Goal: Information Seeking & Learning: Understand process/instructions

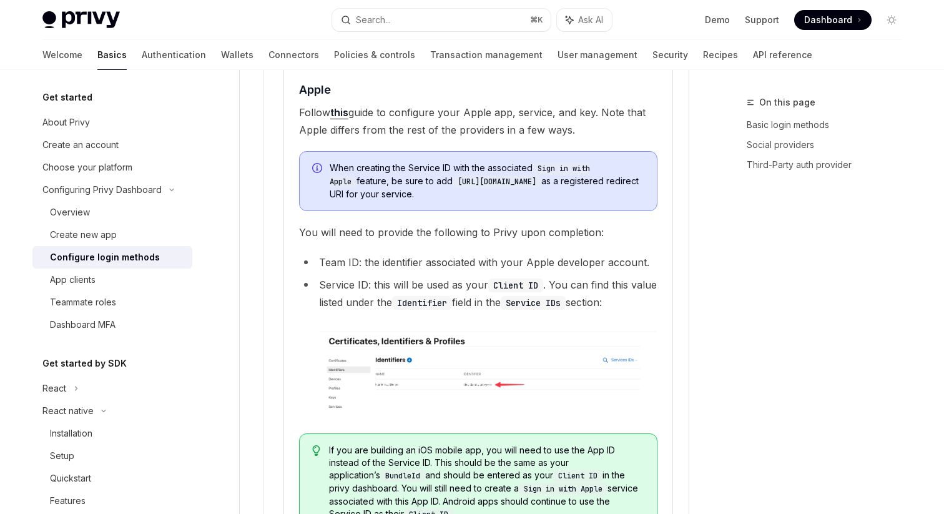
scroll to position [1541, 0]
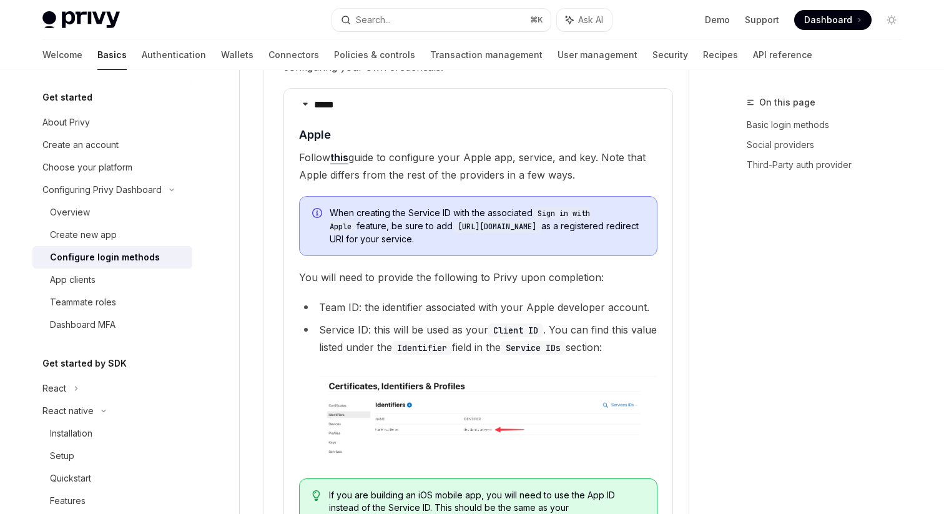
click at [337, 151] on link "this" at bounding box center [339, 157] width 18 height 13
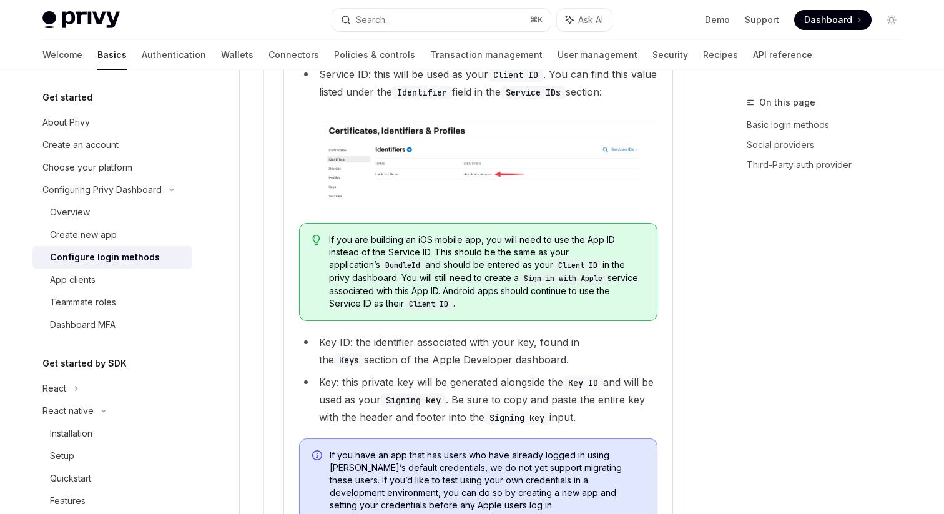
scroll to position [1790, 0]
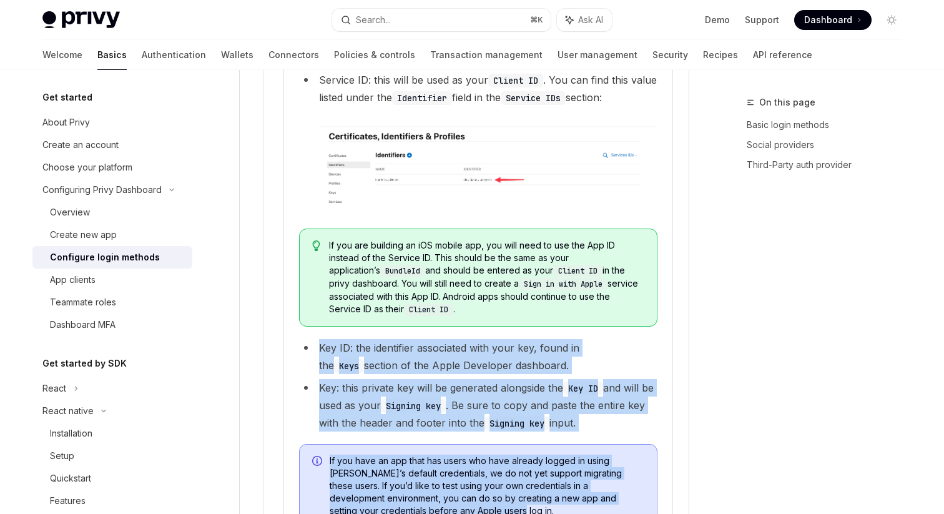
drag, startPoint x: 321, startPoint y: 327, endPoint x: 503, endPoint y: 493, distance: 246.1
click at [503, 493] on children "​ Apple Follow this guide to configure your Apple app, service, and key. Note t…" at bounding box center [478, 206] width 358 height 661
copy children "Key ID: the identifier associated with your key, found in the Keys section of t…"
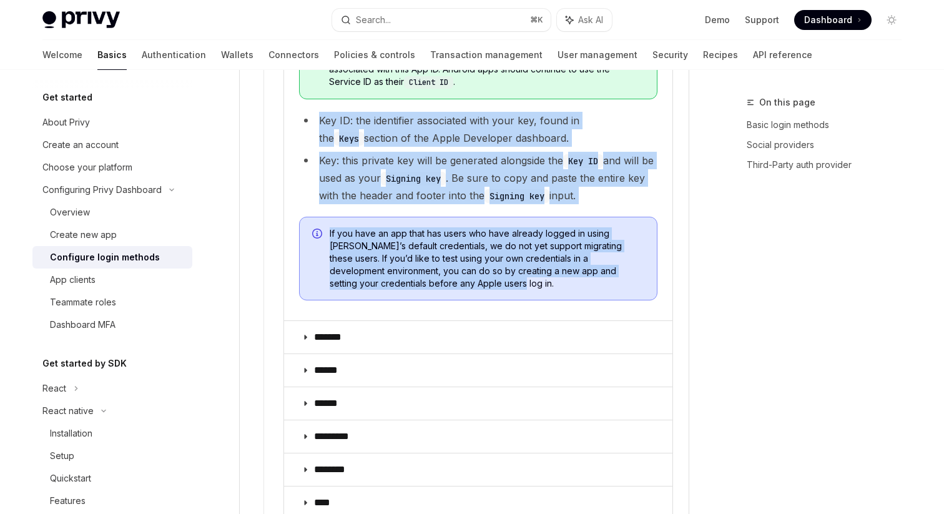
scroll to position [2014, 0]
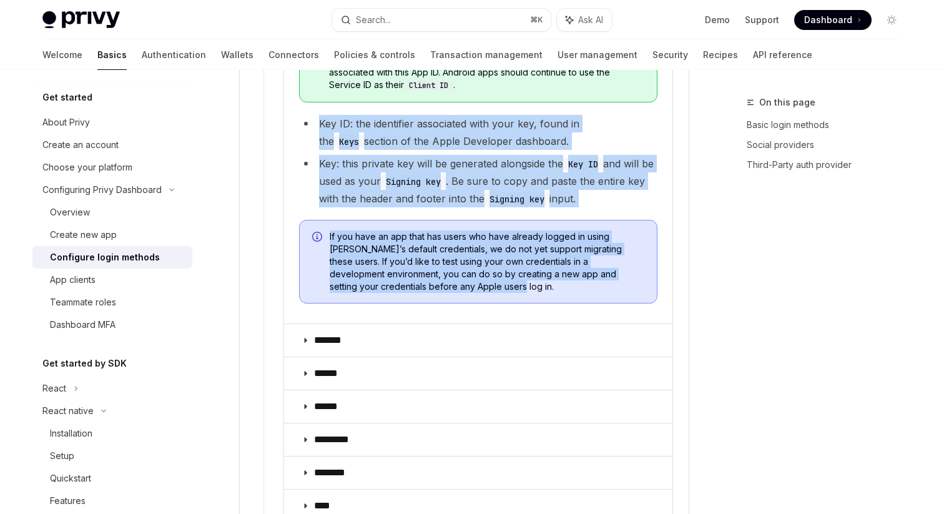
click at [417, 117] on li "Key ID: the identifier associated with your key, found in the Keys section of t…" at bounding box center [478, 132] width 358 height 35
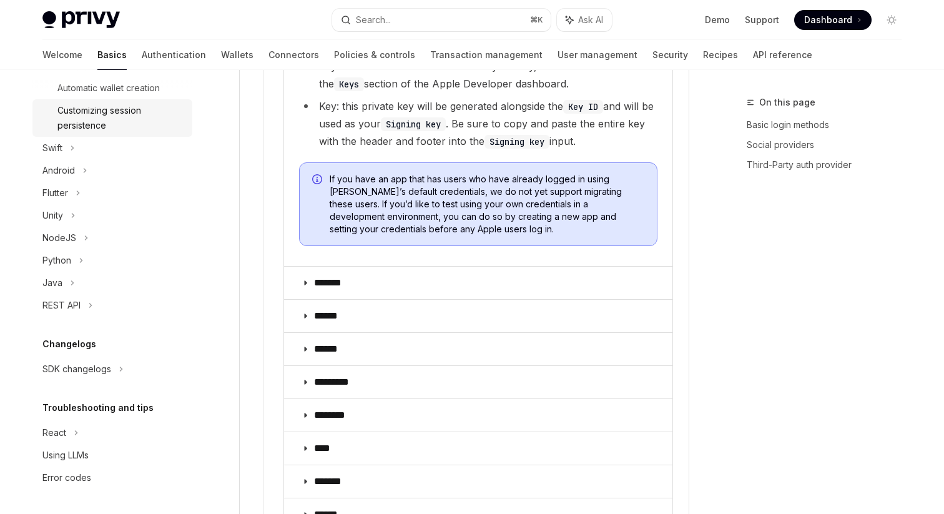
scroll to position [2073, 0]
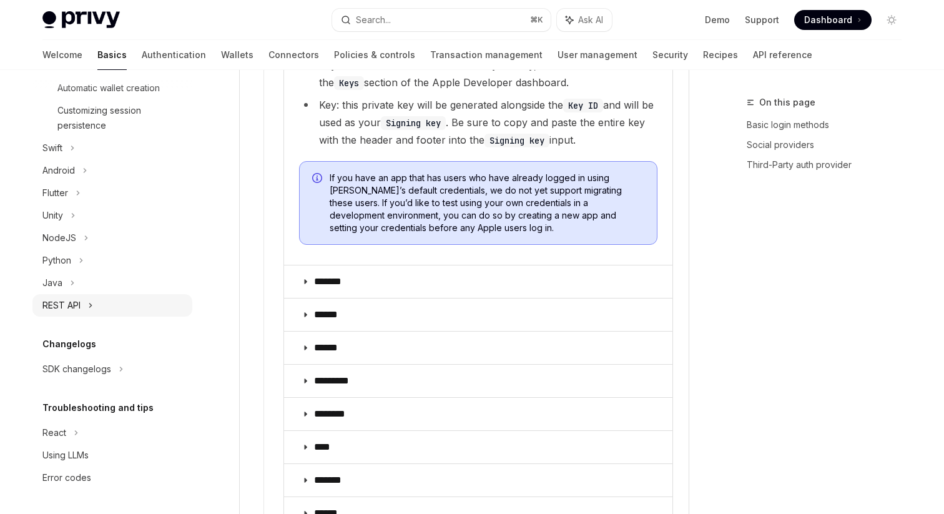
click at [75, 304] on div "REST API" at bounding box center [61, 305] width 38 height 15
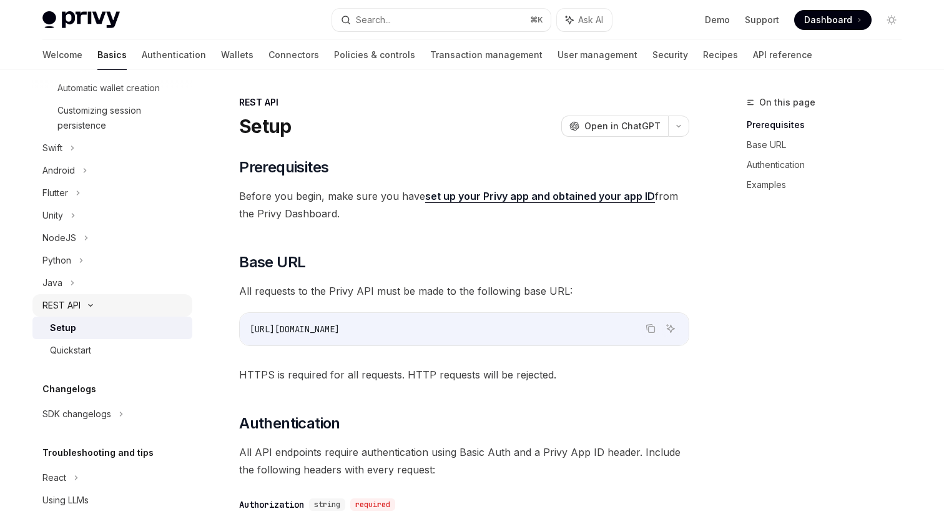
click at [75, 304] on div "REST API" at bounding box center [61, 305] width 38 height 15
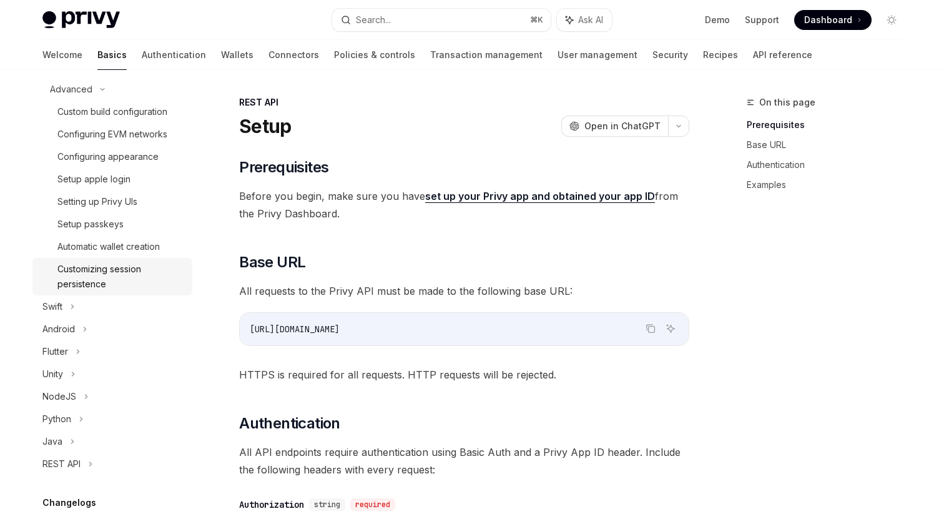
click at [89, 270] on div "Customizing session persistence" at bounding box center [120, 277] width 127 height 30
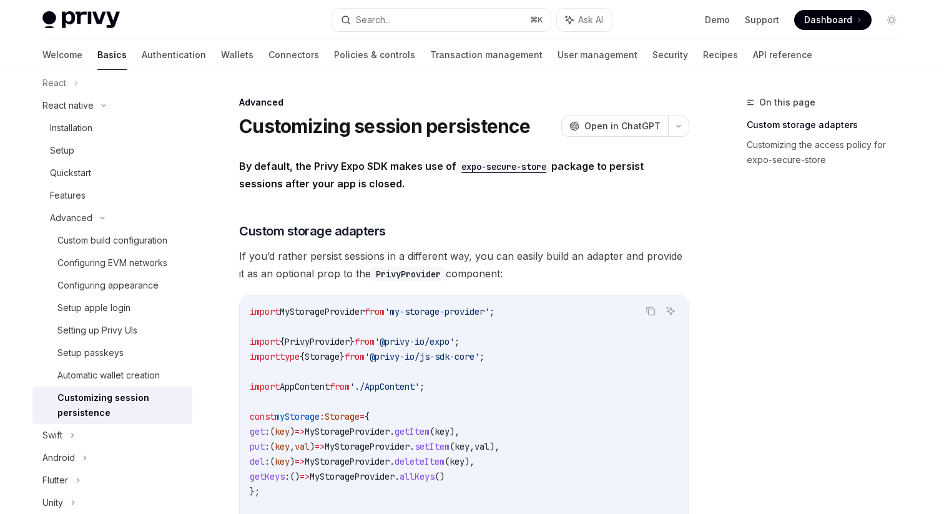
scroll to position [296, 0]
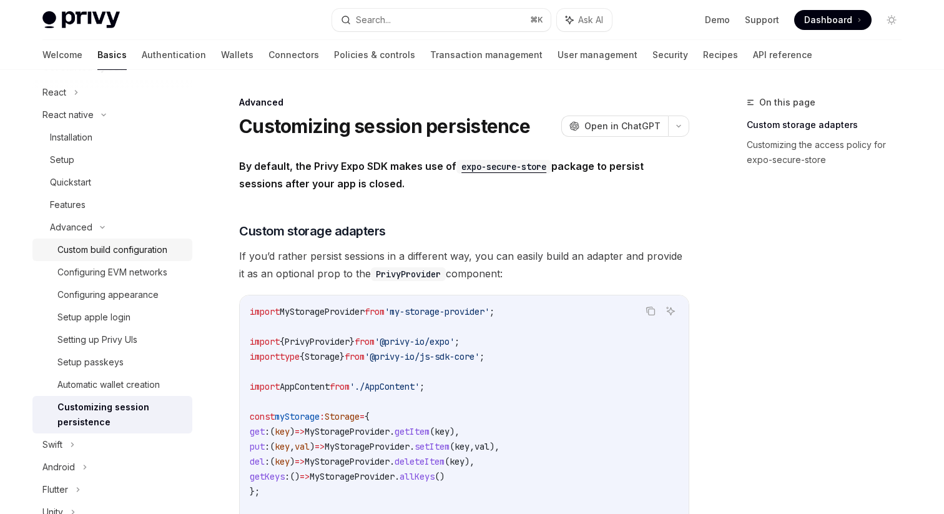
click at [92, 248] on div "Custom build configuration" at bounding box center [112, 249] width 110 height 15
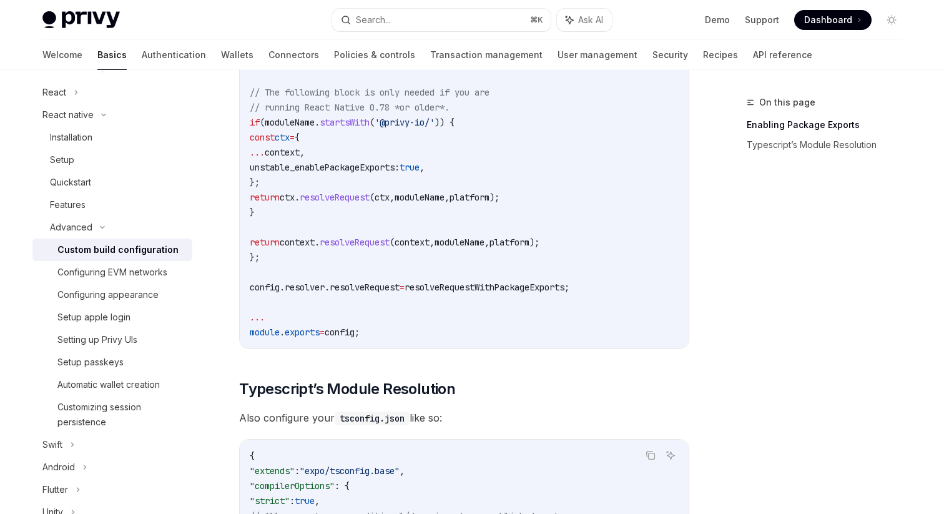
scroll to position [1162, 0]
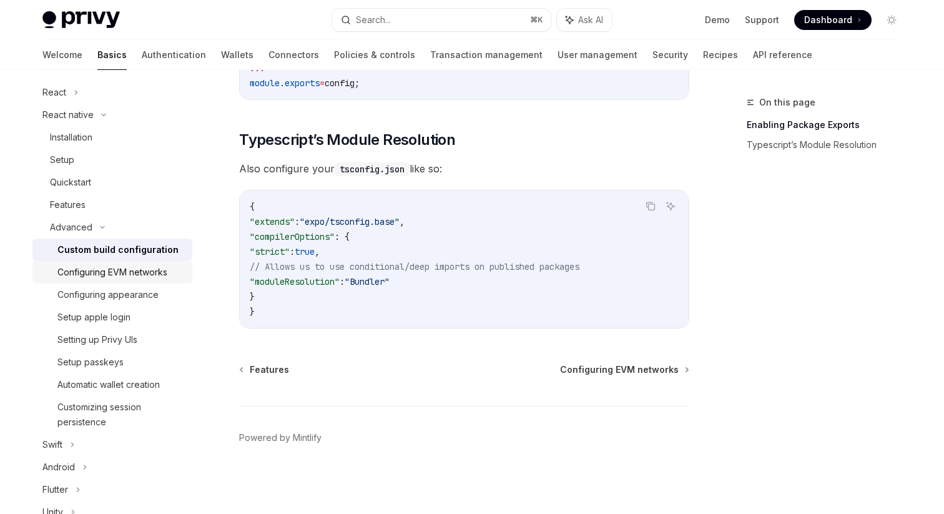
click at [99, 268] on div "Configuring EVM networks" at bounding box center [112, 272] width 110 height 15
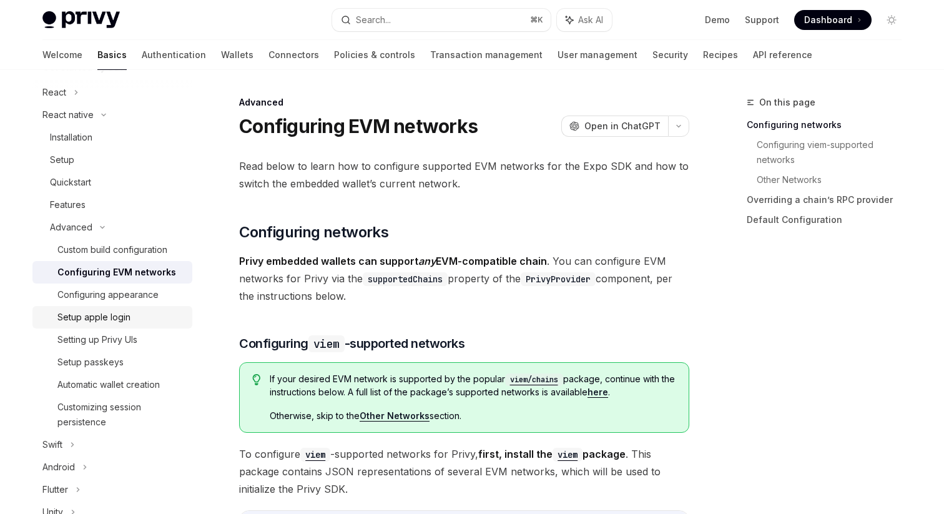
click at [92, 309] on link "Setup apple login" at bounding box center [112, 317] width 160 height 22
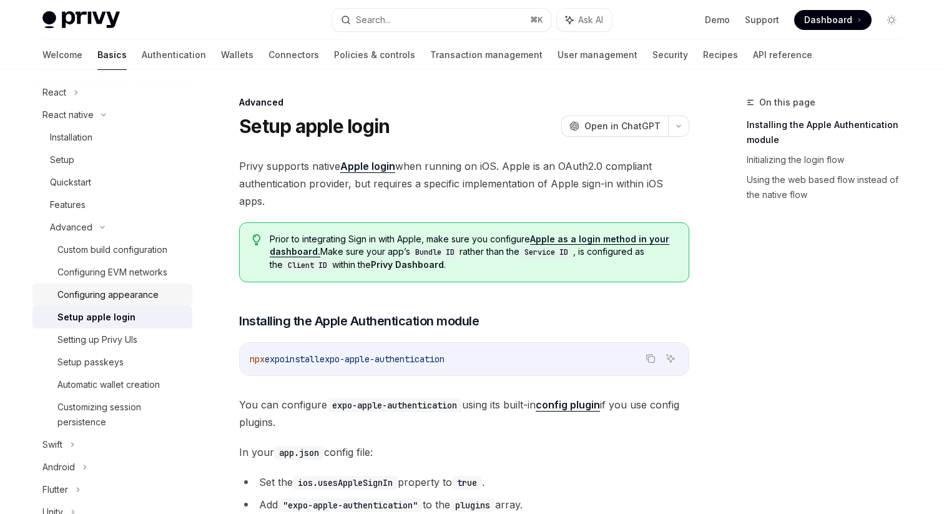
click at [100, 292] on div "Configuring appearance" at bounding box center [107, 294] width 101 height 15
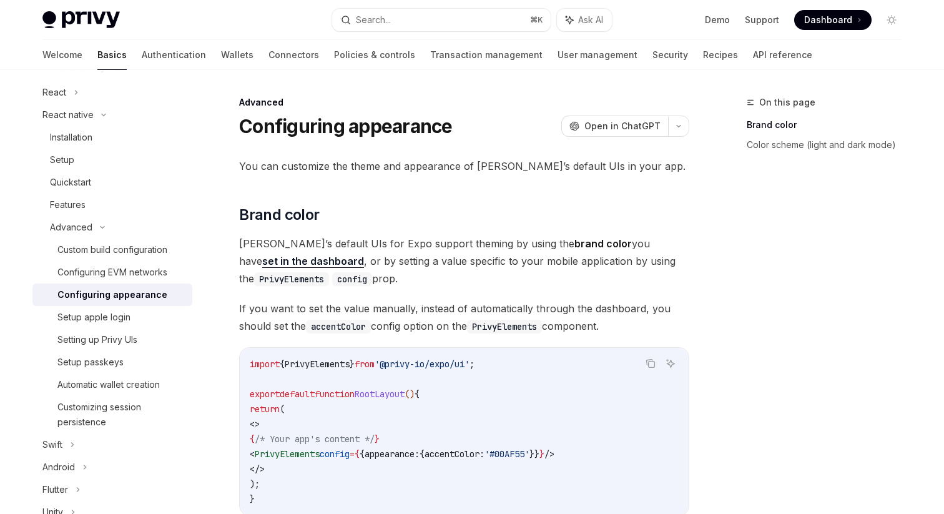
scroll to position [573, 0]
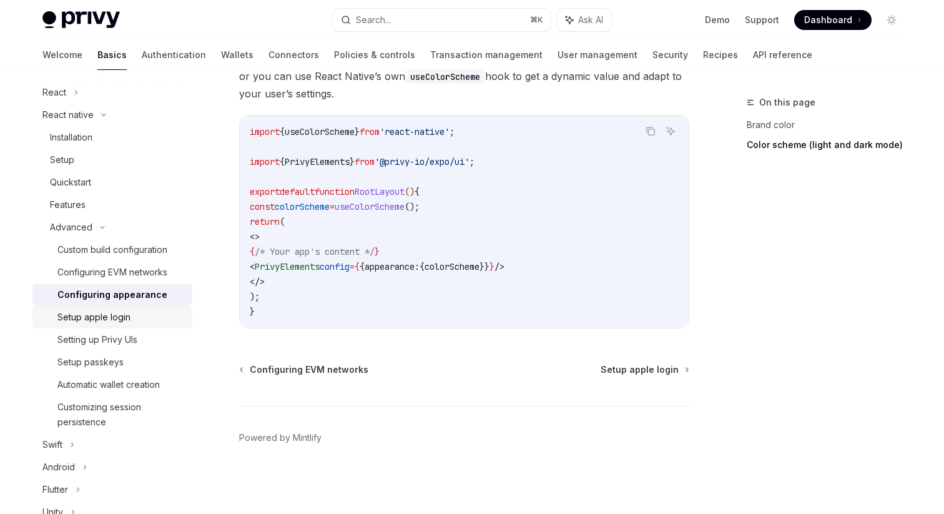
click at [104, 310] on div "Setup apple login" at bounding box center [93, 317] width 73 height 15
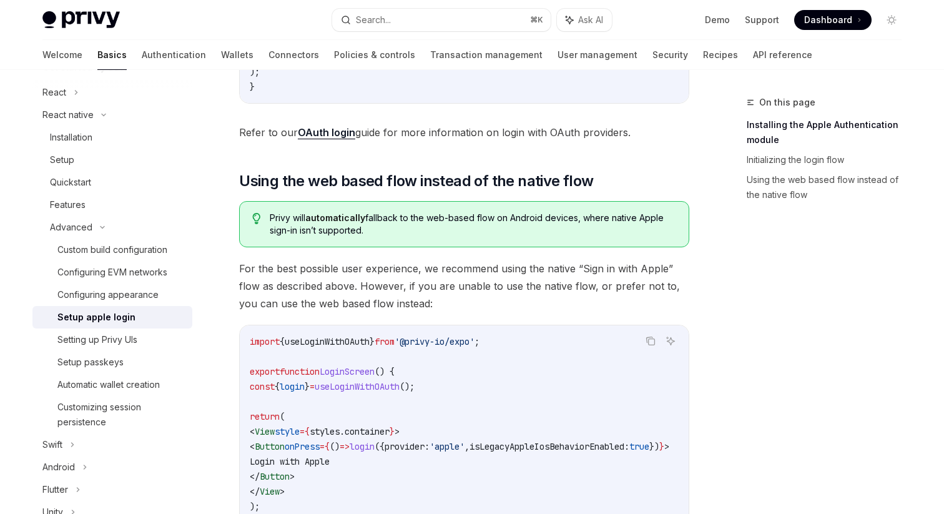
scroll to position [1053, 0]
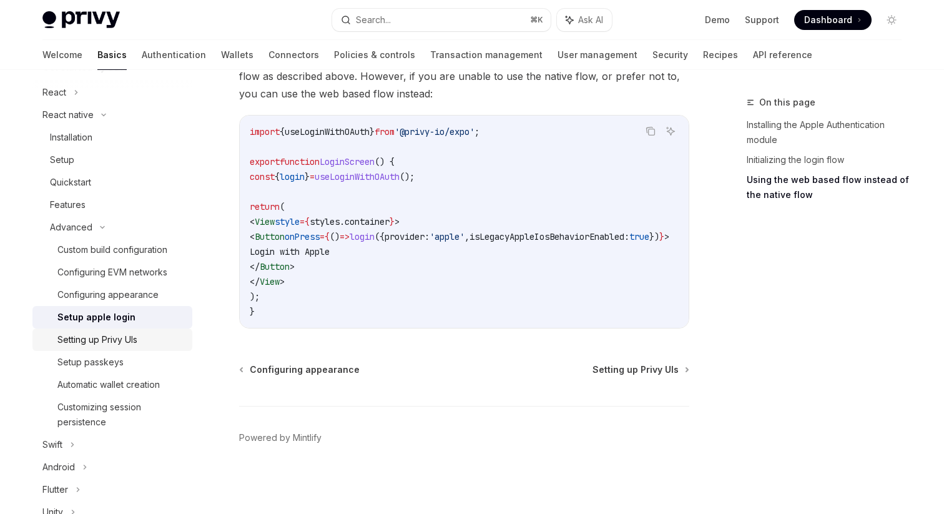
click at [115, 335] on div "Setting up Privy UIs" at bounding box center [97, 339] width 80 height 15
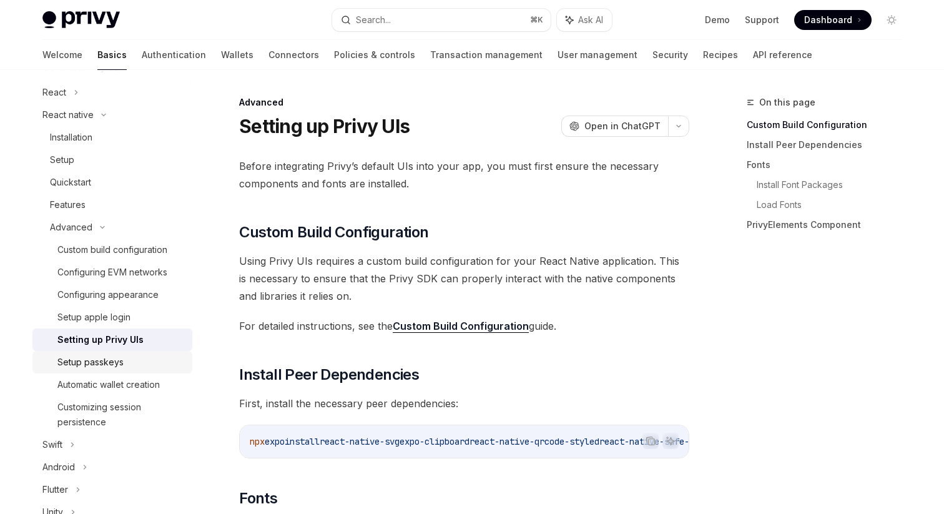
click at [94, 369] on div "Setup passkeys" at bounding box center [90, 362] width 66 height 15
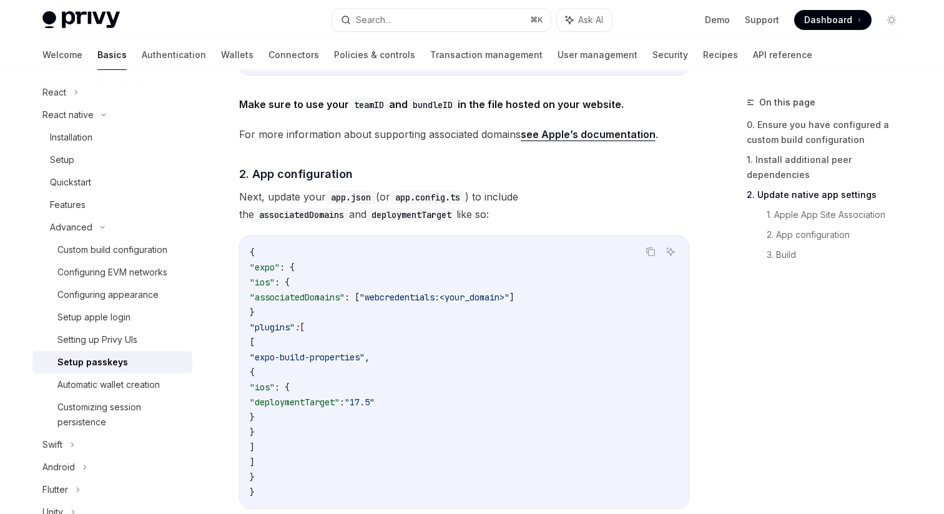
scroll to position [1046, 0]
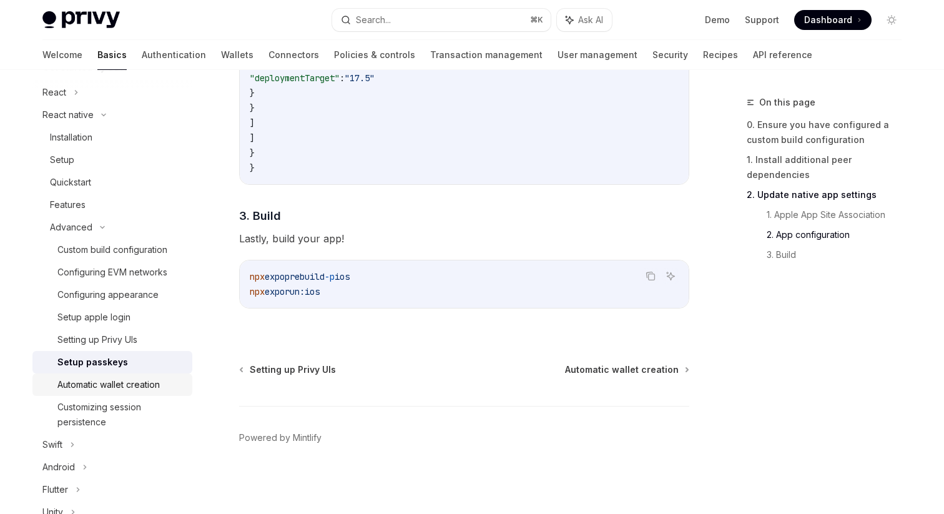
click at [89, 386] on div "Automatic wallet creation" at bounding box center [108, 384] width 102 height 15
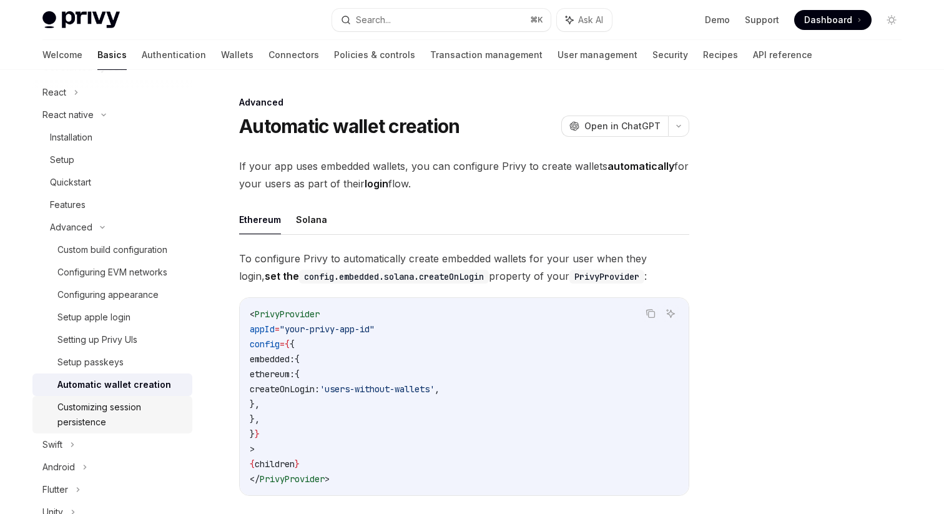
click at [97, 413] on div "Customizing session persistence" at bounding box center [120, 415] width 127 height 30
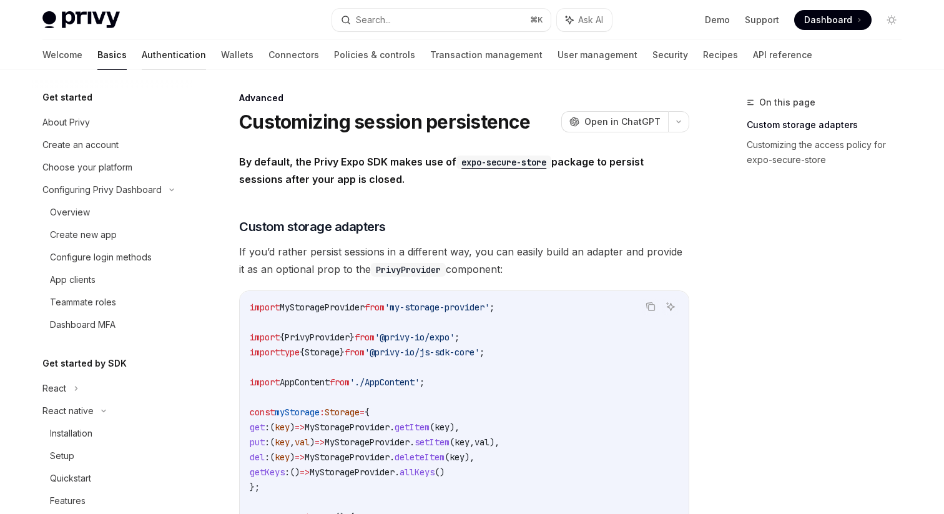
click at [142, 52] on link "Authentication" at bounding box center [174, 55] width 64 height 30
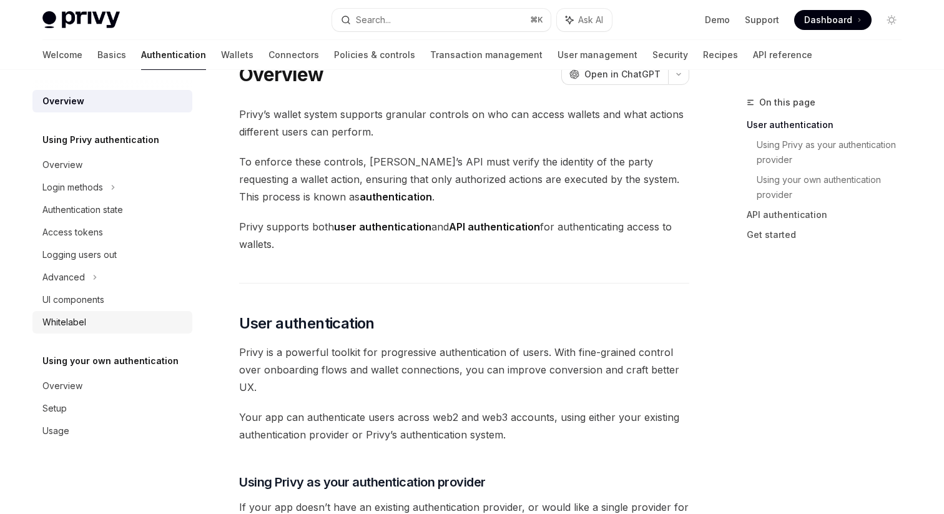
scroll to position [36, 0]
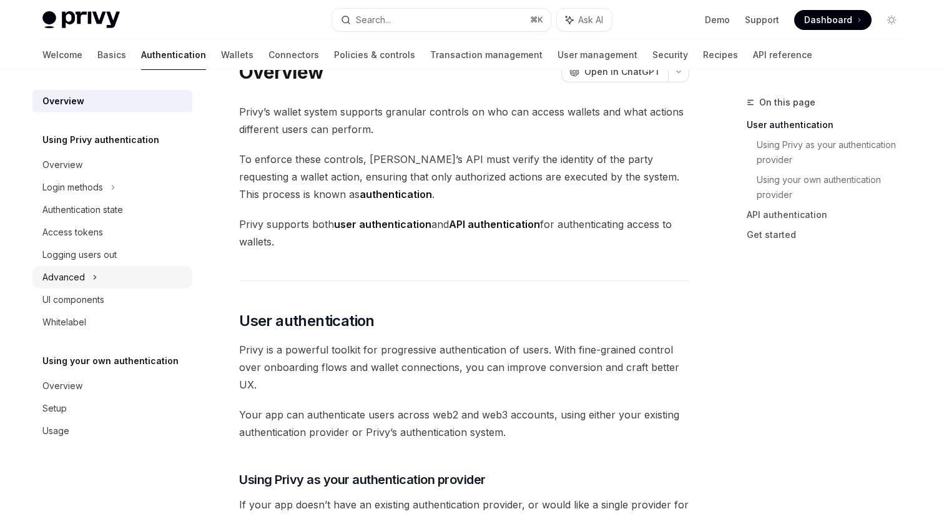
click at [87, 275] on div "Advanced" at bounding box center [112, 277] width 160 height 22
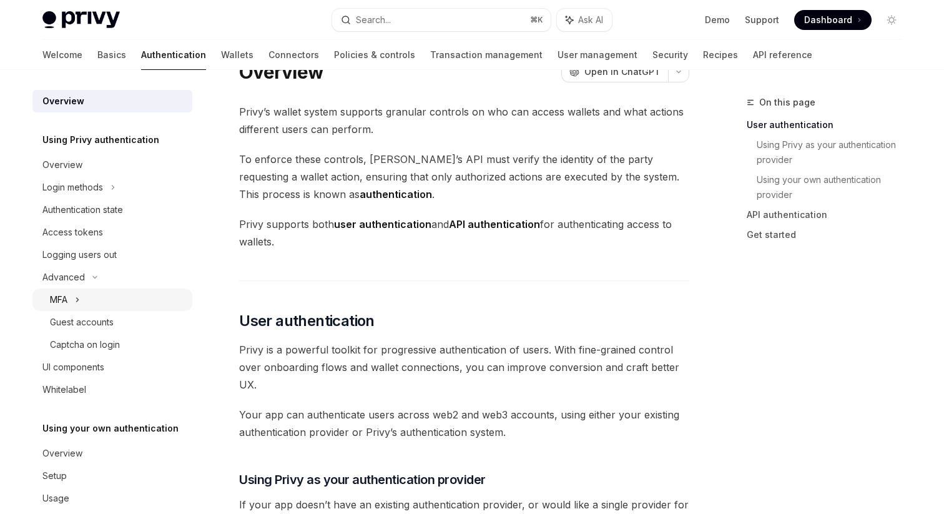
click at [79, 299] on icon at bounding box center [78, 300] width 2 height 4
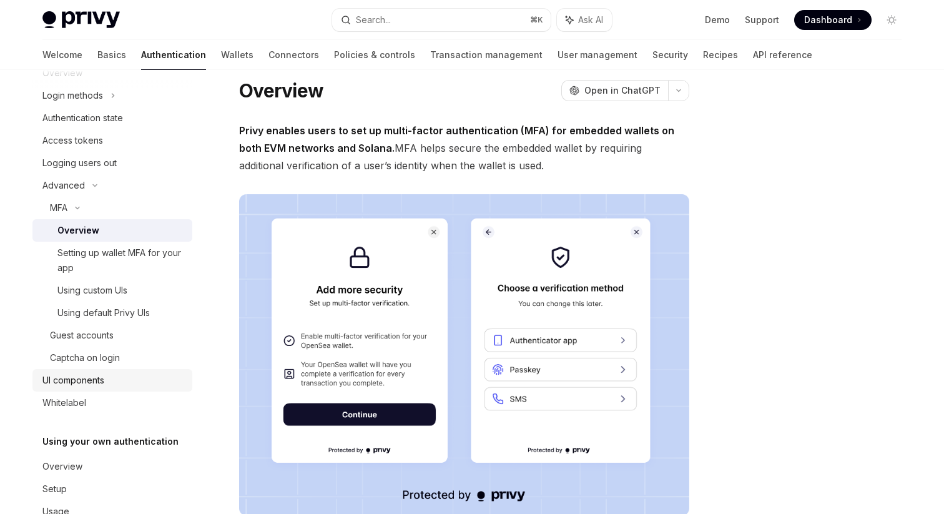
scroll to position [125, 0]
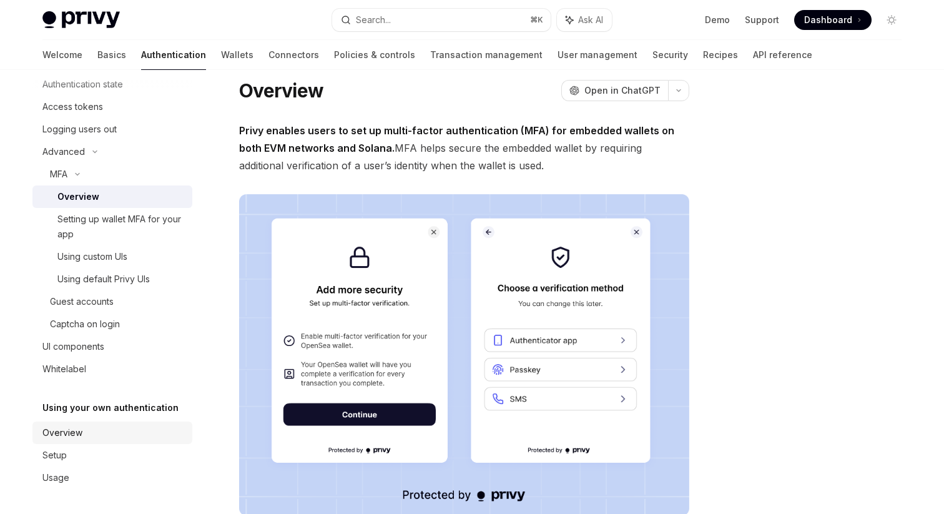
click at [77, 432] on div "Overview" at bounding box center [62, 432] width 40 height 15
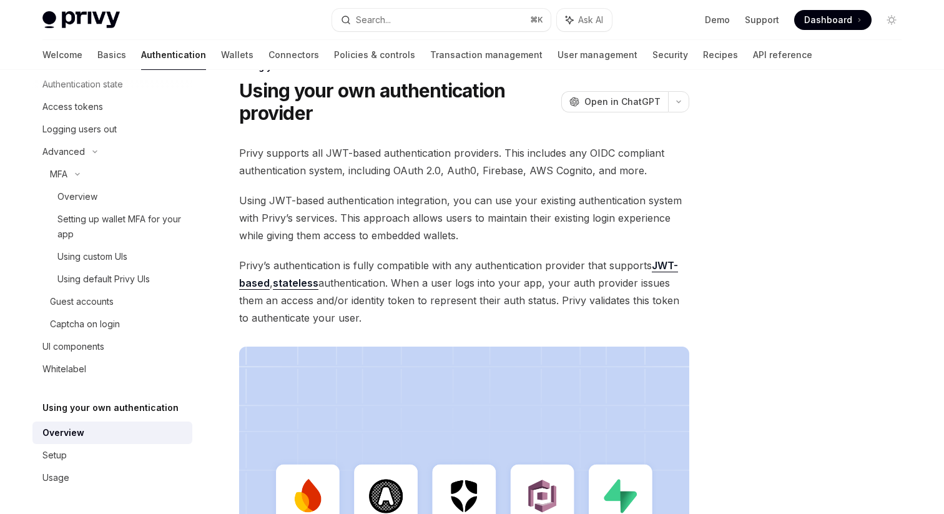
scroll to position [375, 0]
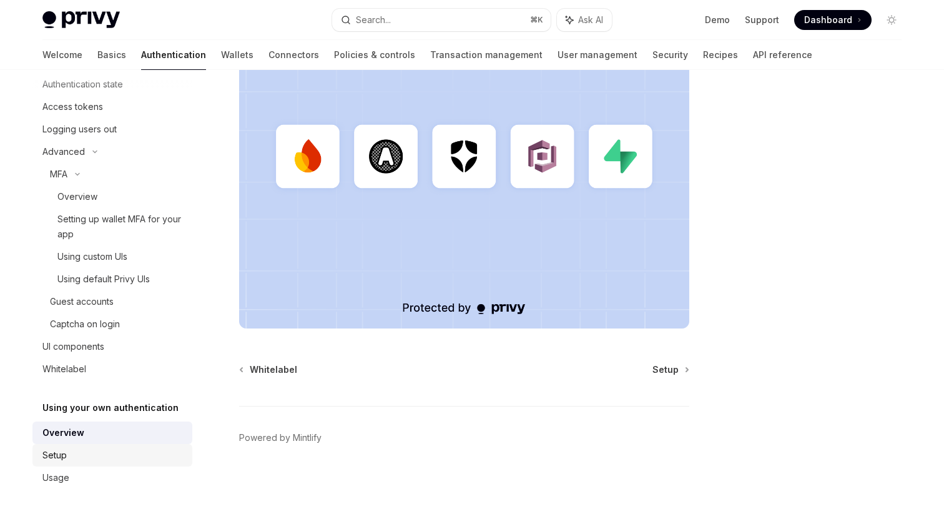
click at [69, 448] on div "Setup" at bounding box center [113, 455] width 142 height 15
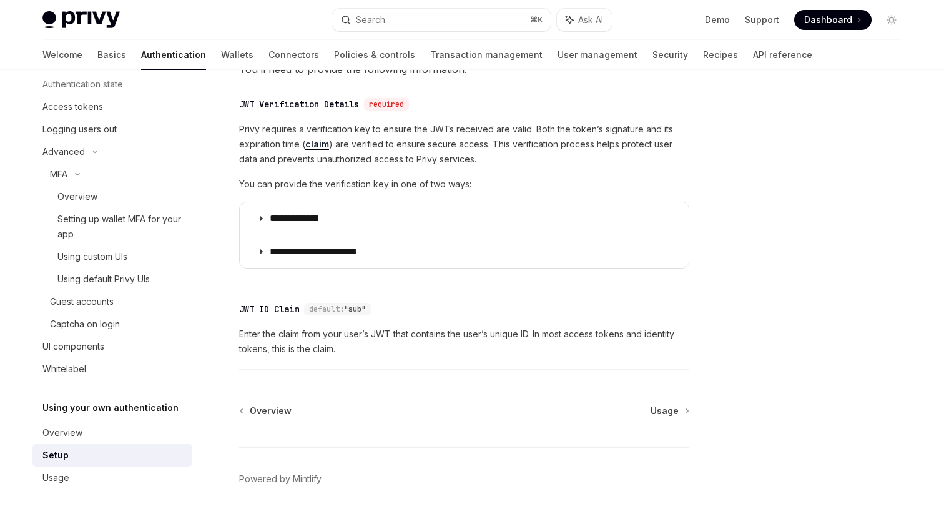
scroll to position [617, 0]
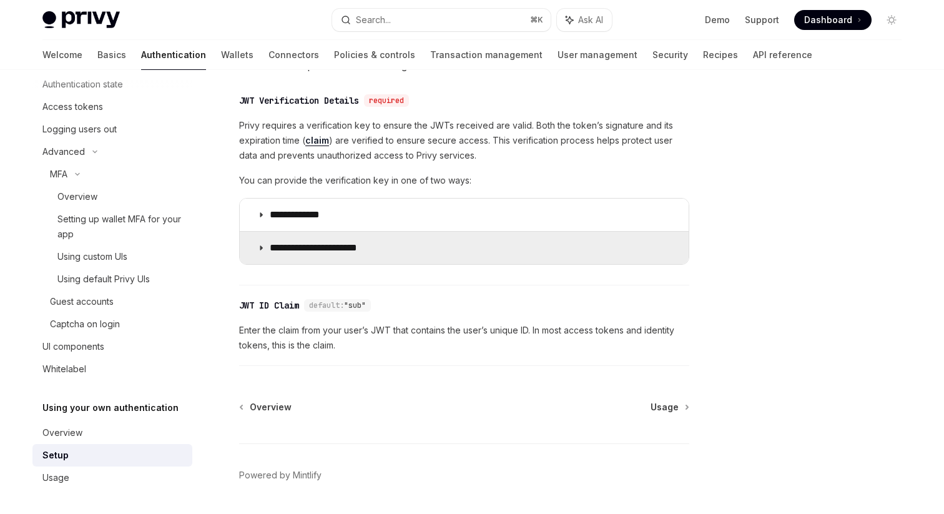
click at [270, 256] on summary "**********" at bounding box center [464, 248] width 449 height 32
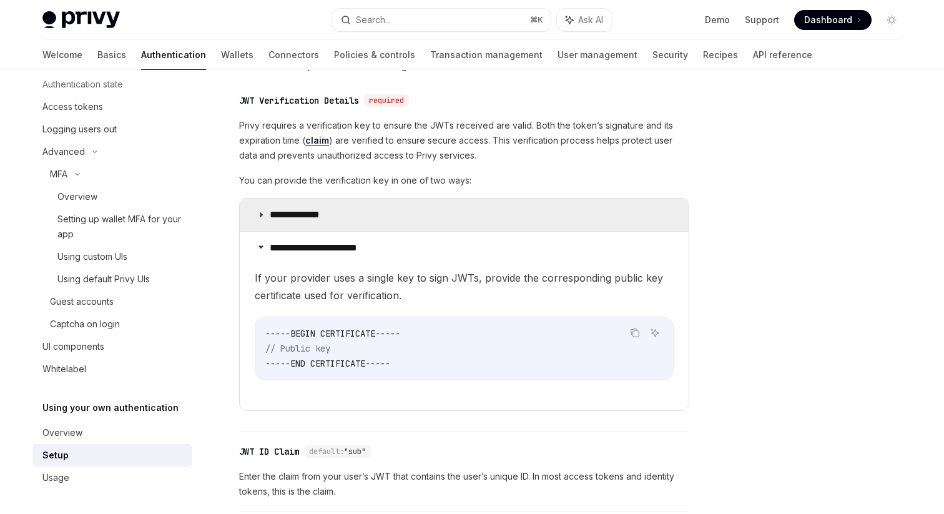
click at [255, 211] on summary "**********" at bounding box center [464, 215] width 449 height 32
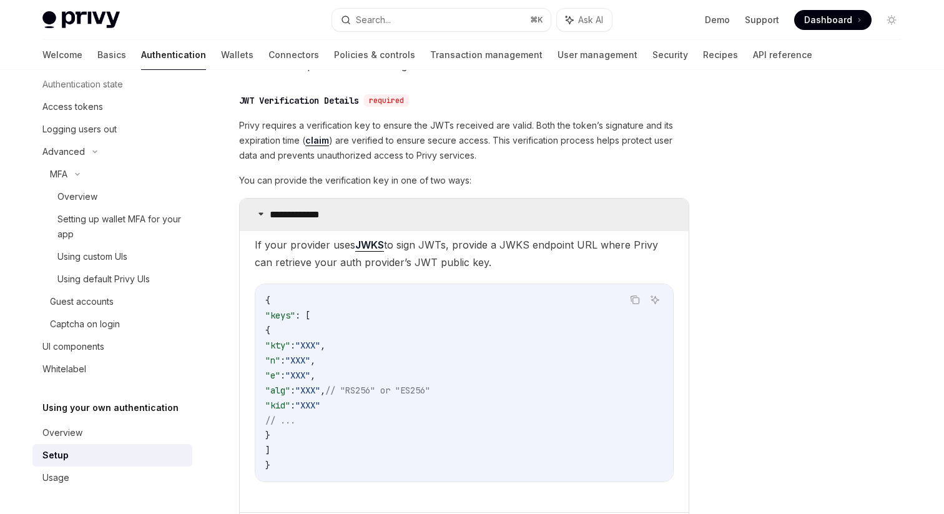
click at [258, 216] on icon at bounding box center [260, 213] width 7 height 7
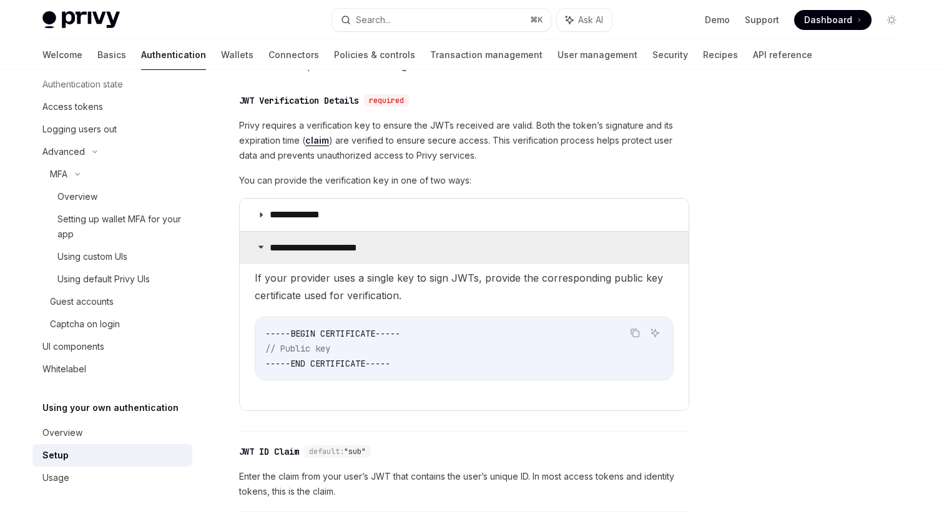
click at [262, 243] on icon at bounding box center [260, 246] width 7 height 7
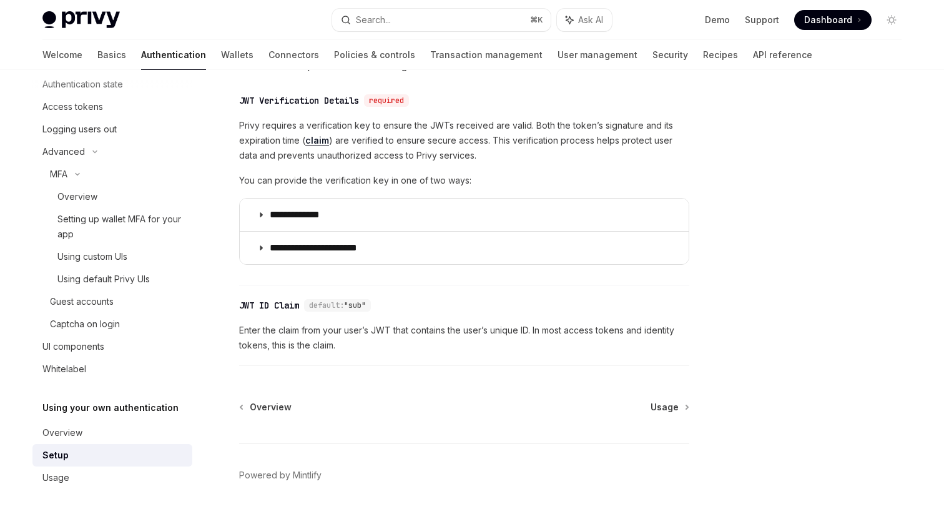
scroll to position [654, 0]
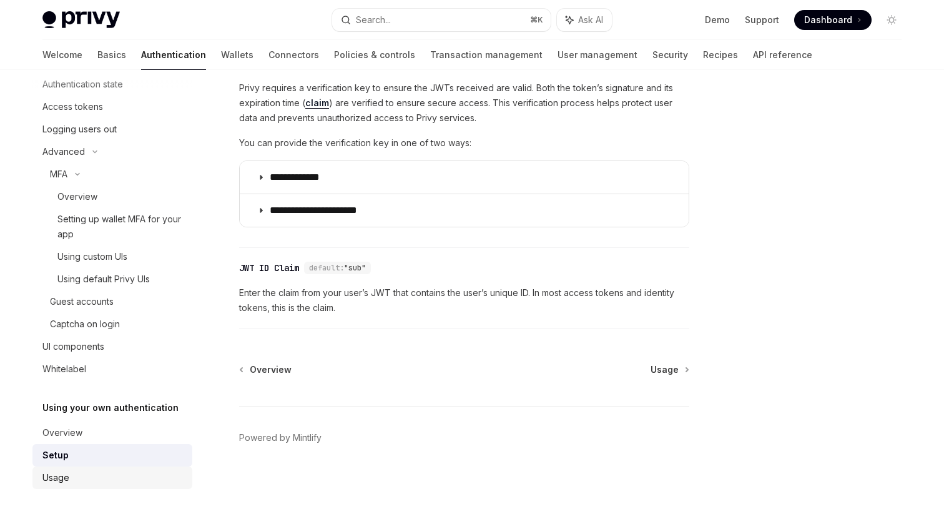
click at [72, 470] on div "Usage" at bounding box center [113, 477] width 142 height 15
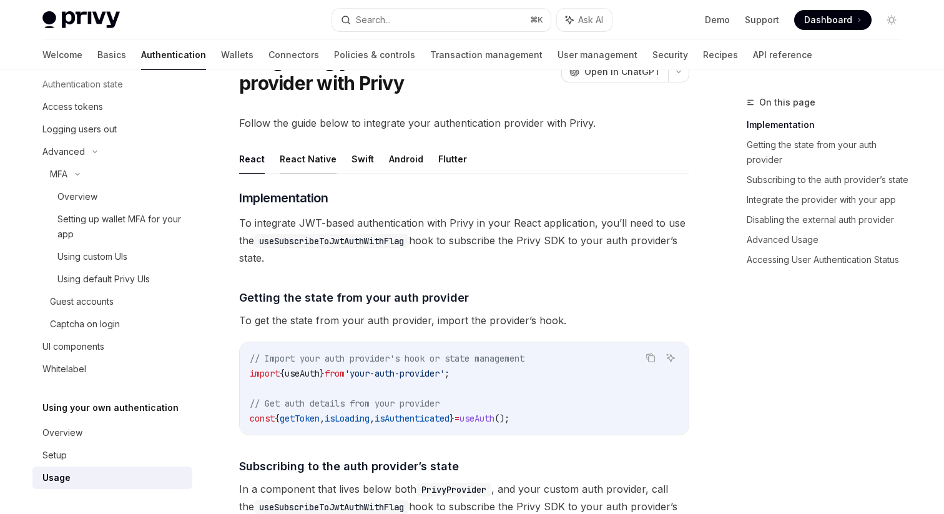
click at [311, 170] on button "React Native" at bounding box center [308, 158] width 57 height 29
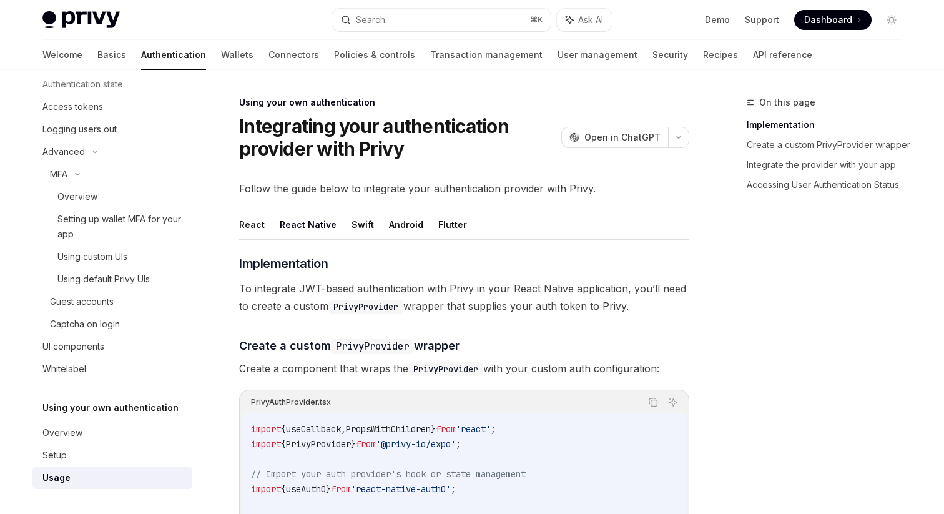
click at [255, 215] on button "React" at bounding box center [252, 224] width 26 height 29
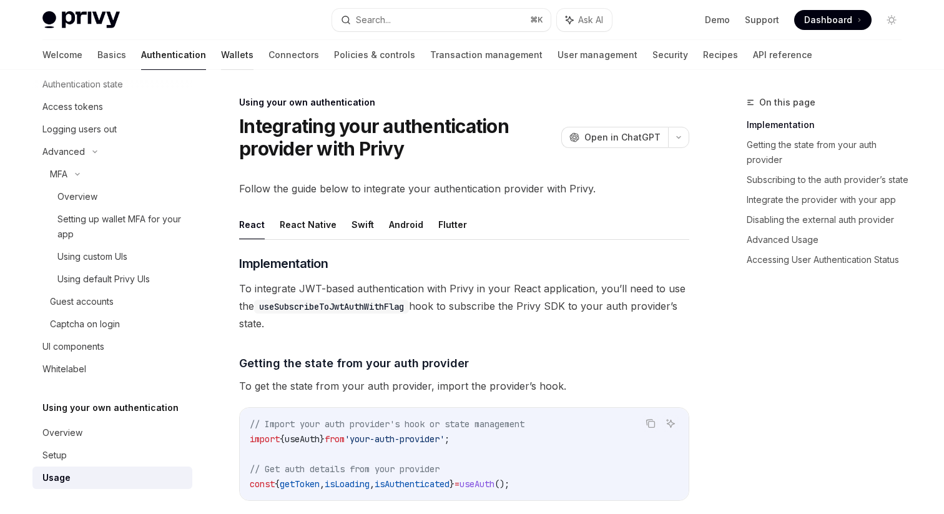
click at [221, 59] on link "Wallets" at bounding box center [237, 55] width 32 height 30
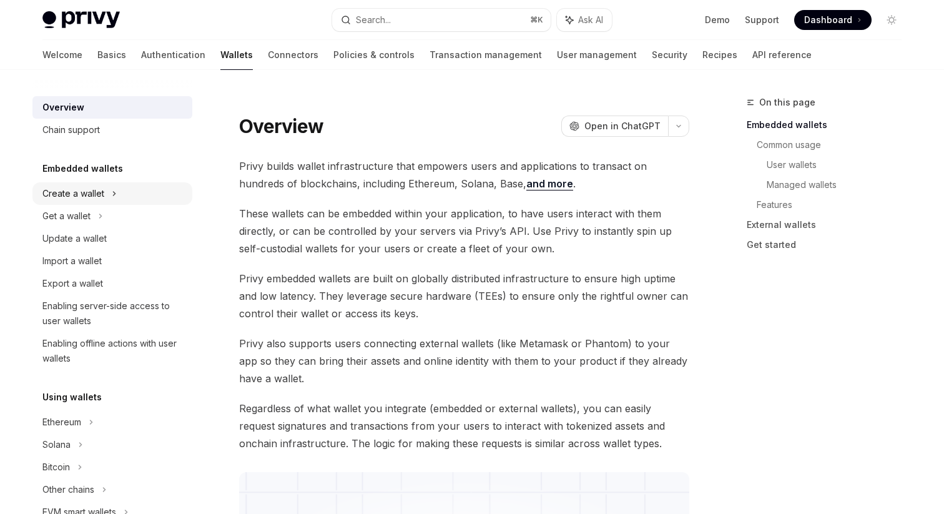
click at [93, 190] on div "Create a wallet" at bounding box center [73, 193] width 62 height 15
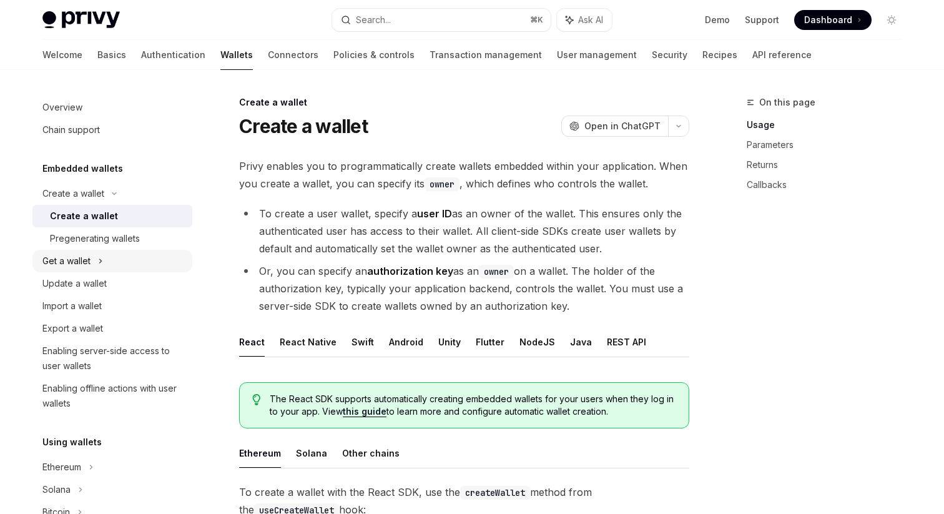
click at [89, 262] on div "Get a wallet" at bounding box center [66, 260] width 48 height 15
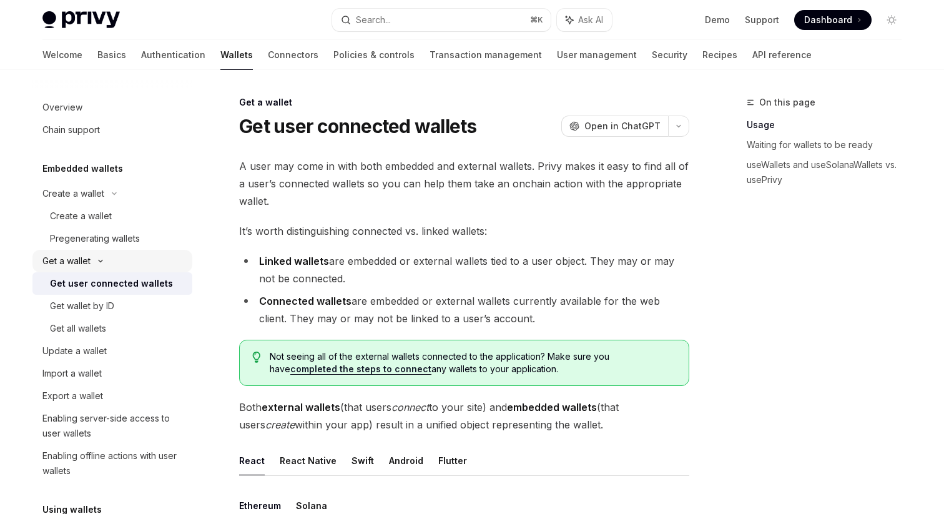
click at [96, 262] on icon at bounding box center [100, 260] width 15 height 5
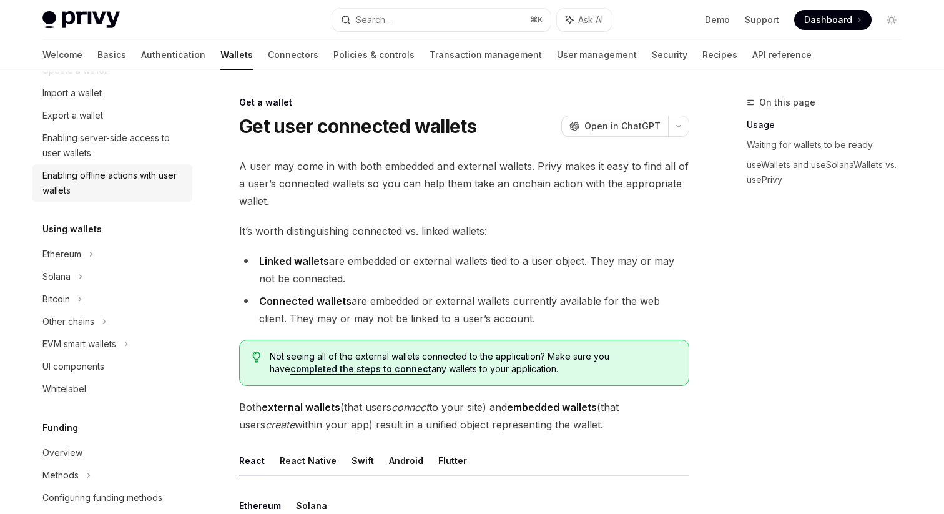
scroll to position [217, 0]
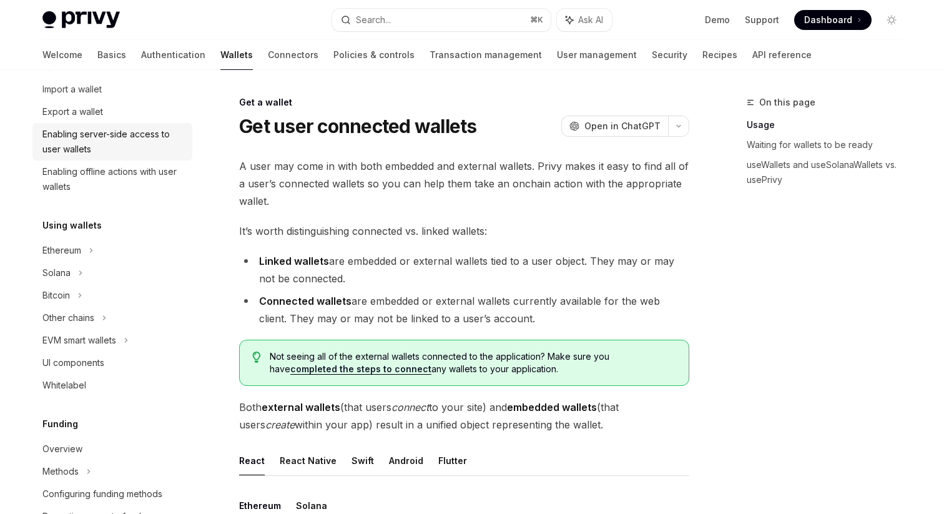
click at [104, 145] on div "Enabling server-side access to user wallets" at bounding box center [113, 142] width 142 height 30
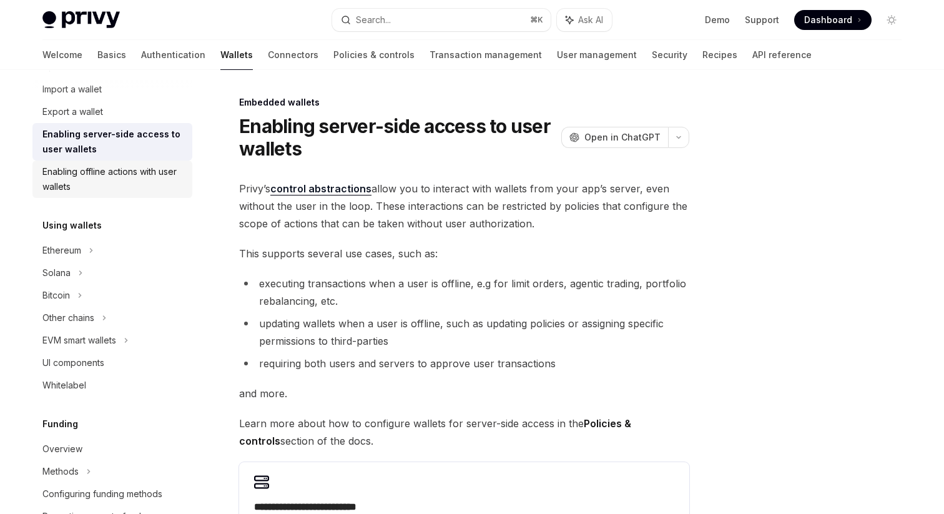
click at [104, 177] on div "Enabling offline actions with user wallets" at bounding box center [113, 179] width 142 height 30
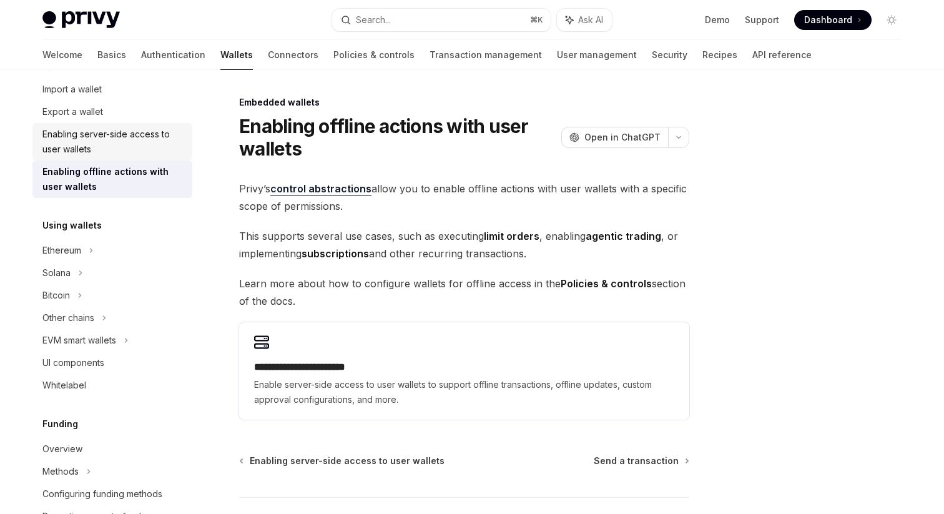
click at [91, 143] on div "Enabling server-side access to user wallets" at bounding box center [113, 142] width 142 height 30
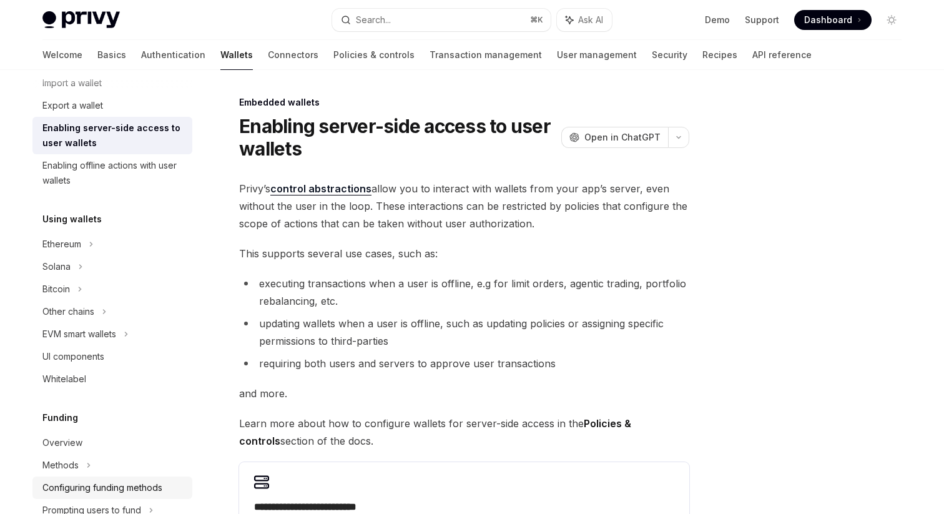
scroll to position [220, 0]
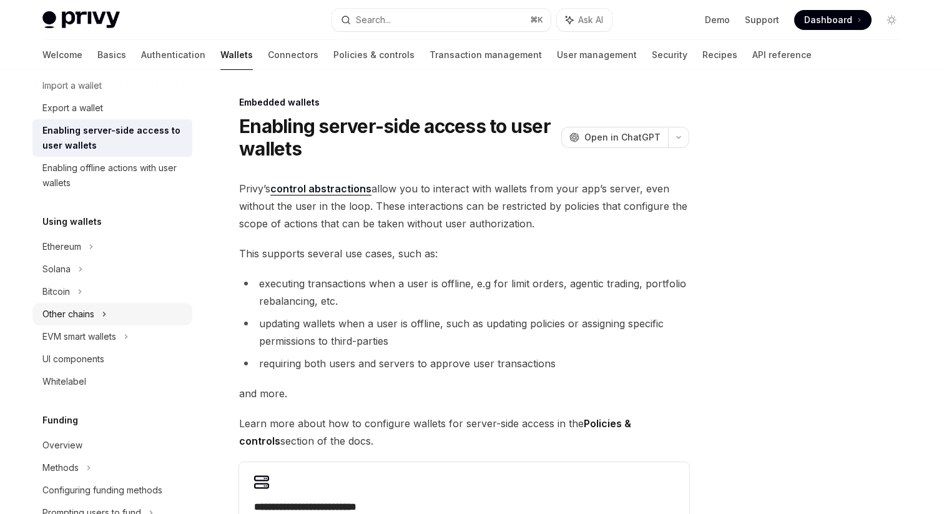
click at [87, 320] on div "Other chains" at bounding box center [68, 313] width 52 height 15
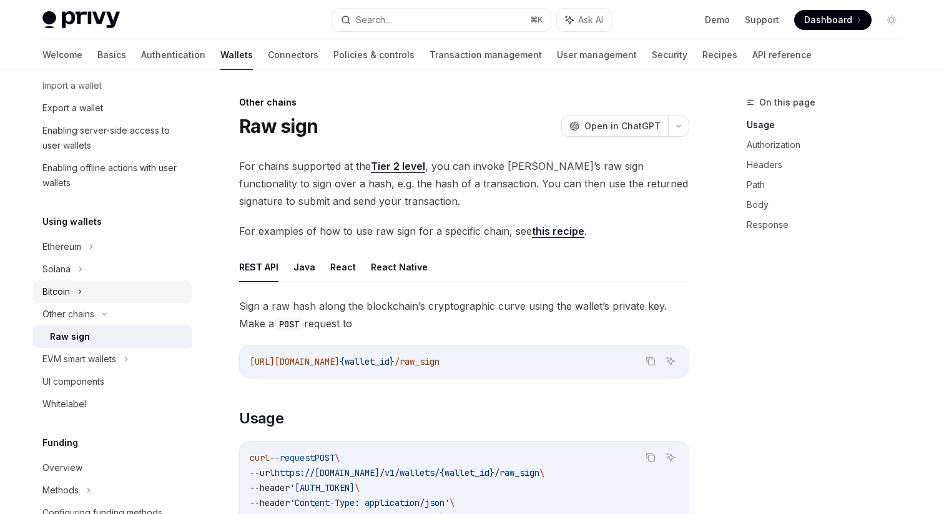
click at [77, 293] on div "Bitcoin" at bounding box center [112, 291] width 160 height 22
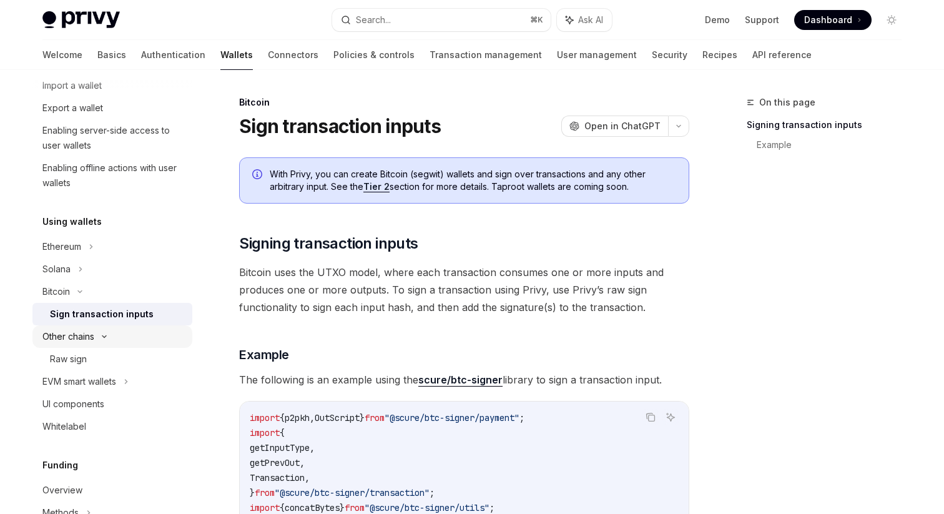
click at [88, 329] on div "Other chains" at bounding box center [68, 336] width 52 height 15
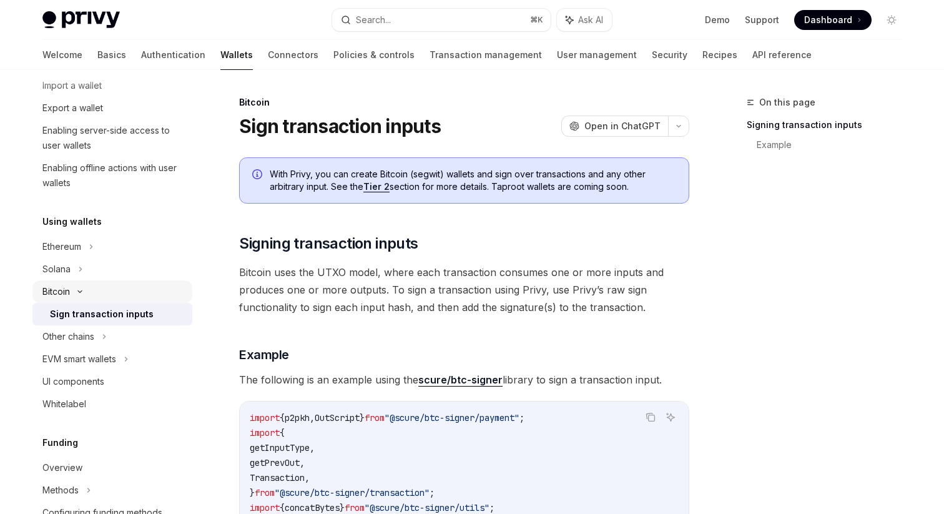
click at [72, 287] on div "Bitcoin" at bounding box center [112, 291] width 160 height 22
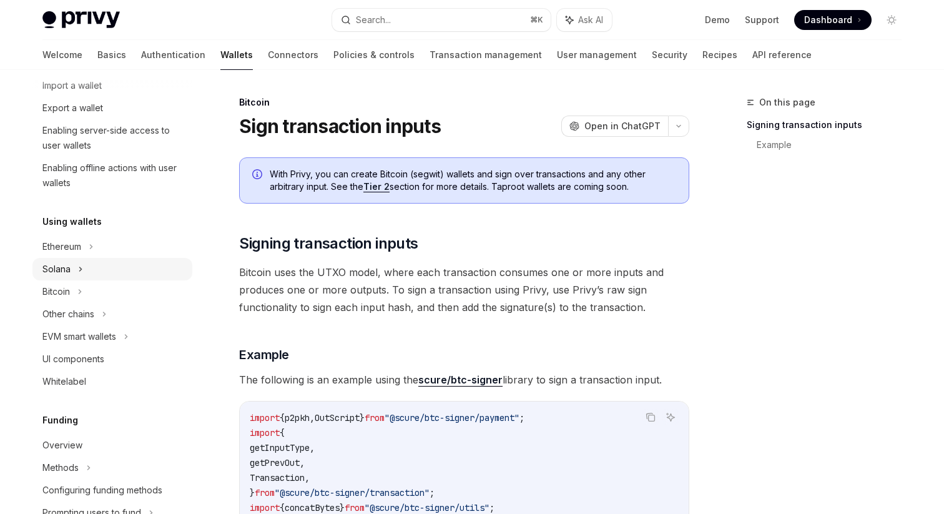
click at [72, 52] on div "Solana" at bounding box center [112, 40] width 160 height 22
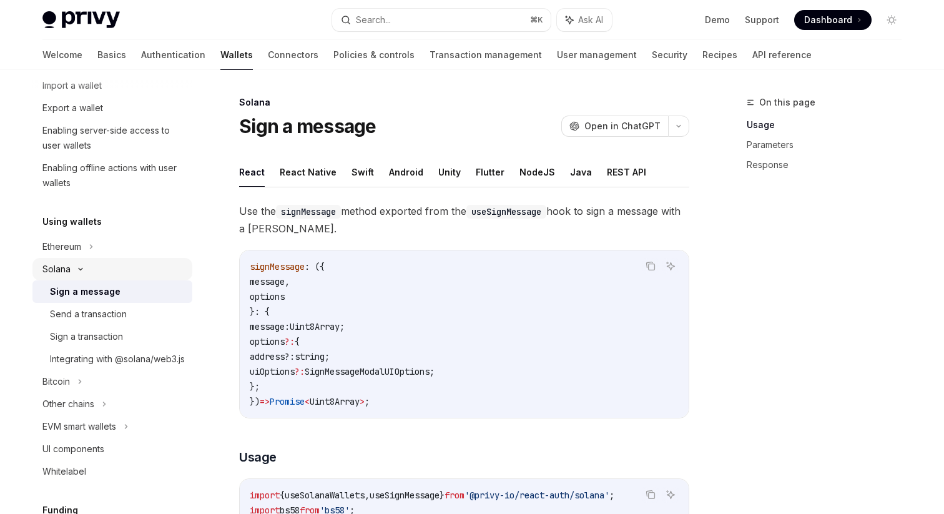
click at [76, 268] on icon at bounding box center [80, 269] width 15 height 5
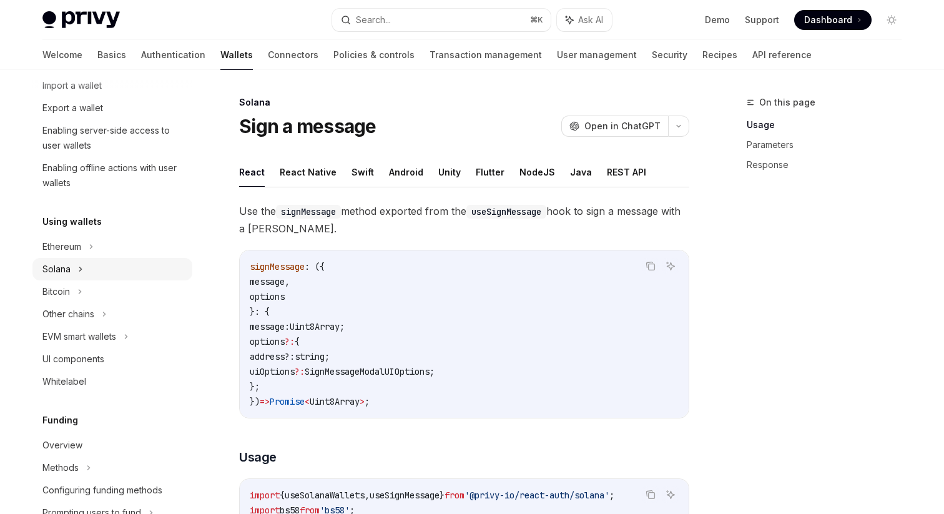
click at [76, 52] on div "Solana" at bounding box center [112, 40] width 160 height 22
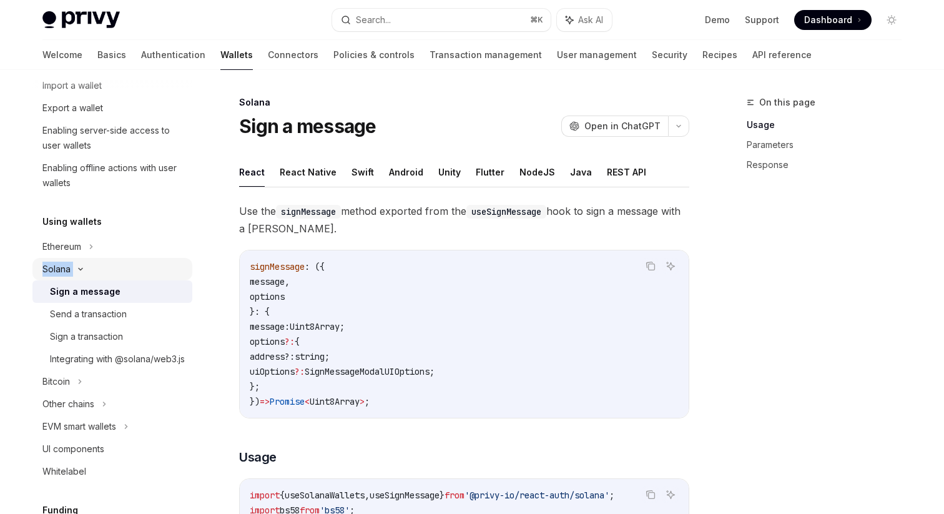
click at [76, 268] on icon at bounding box center [80, 269] width 15 height 5
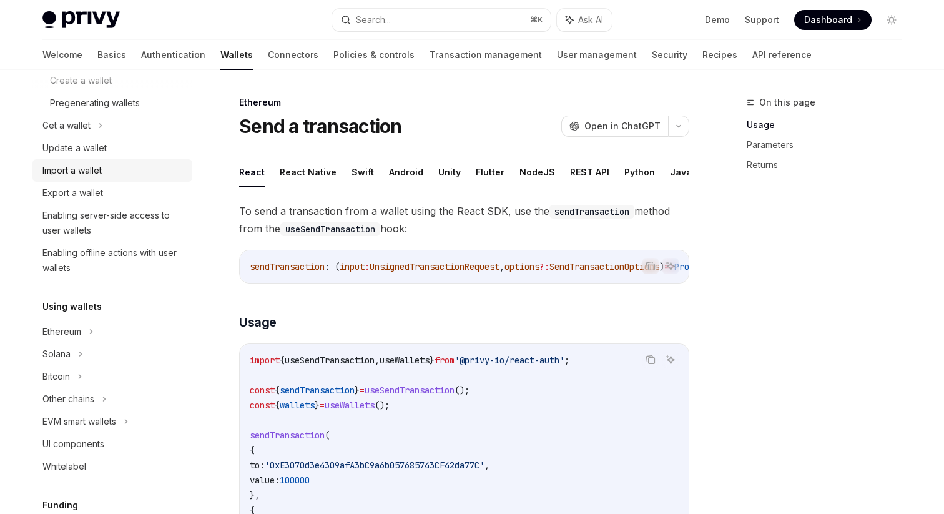
scroll to position [139, 0]
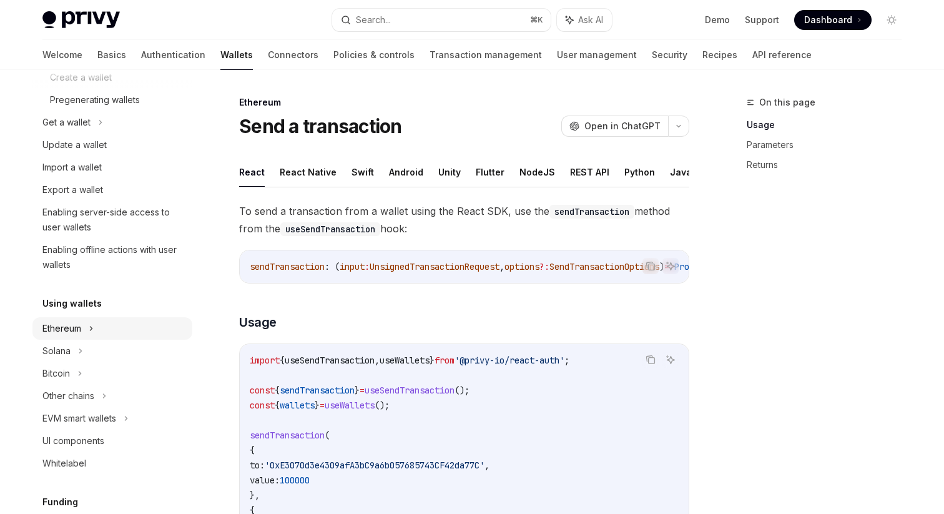
click at [86, 66] on div "Ethereum" at bounding box center [112, 55] width 160 height 22
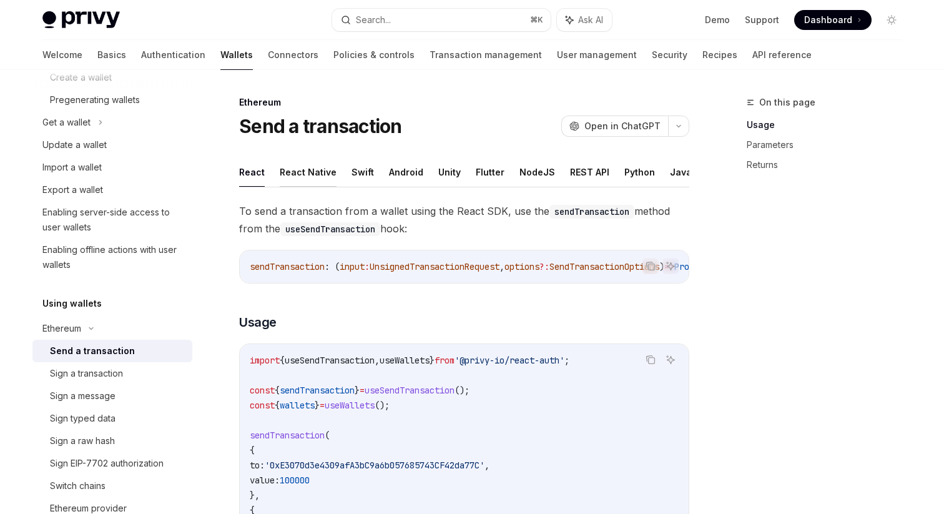
click at [306, 175] on button "React Native" at bounding box center [308, 171] width 57 height 29
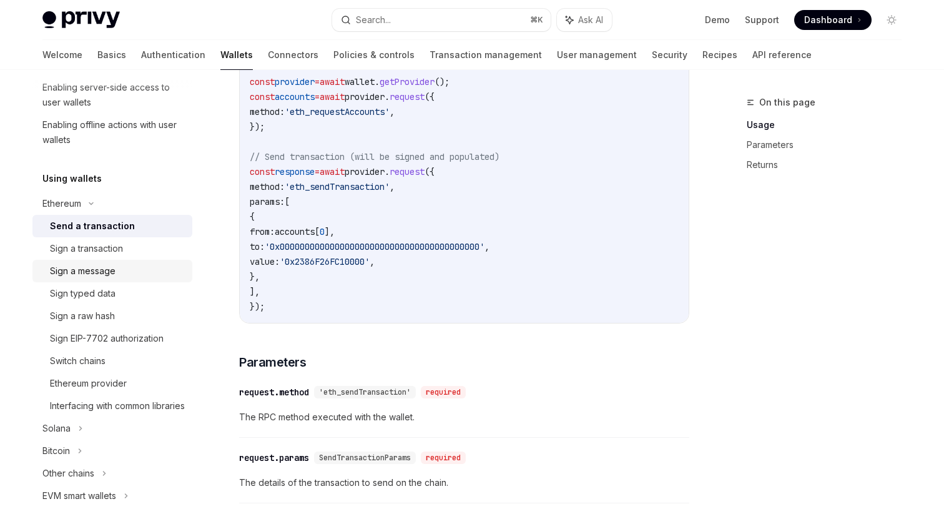
scroll to position [265, 0]
click at [268, 53] on link "Connectors" at bounding box center [293, 55] width 51 height 30
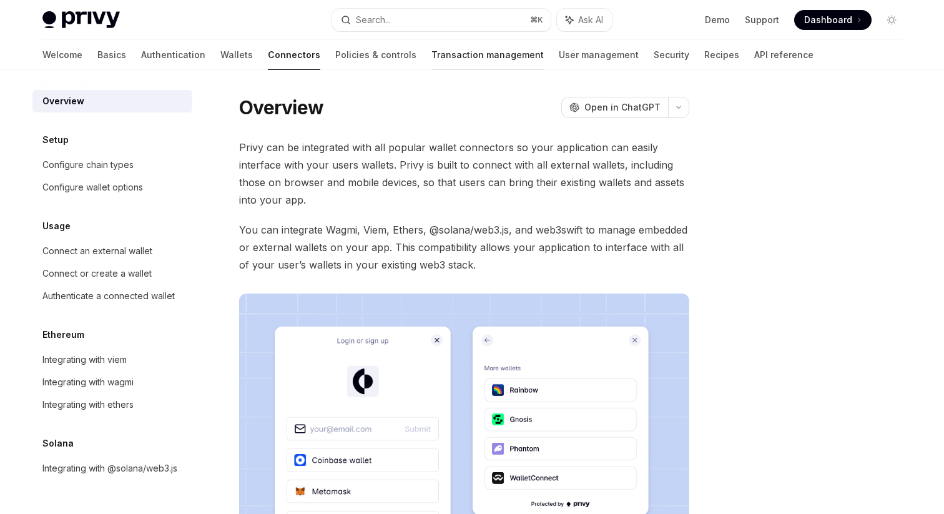
click at [431, 56] on link "Transaction management" at bounding box center [487, 55] width 112 height 30
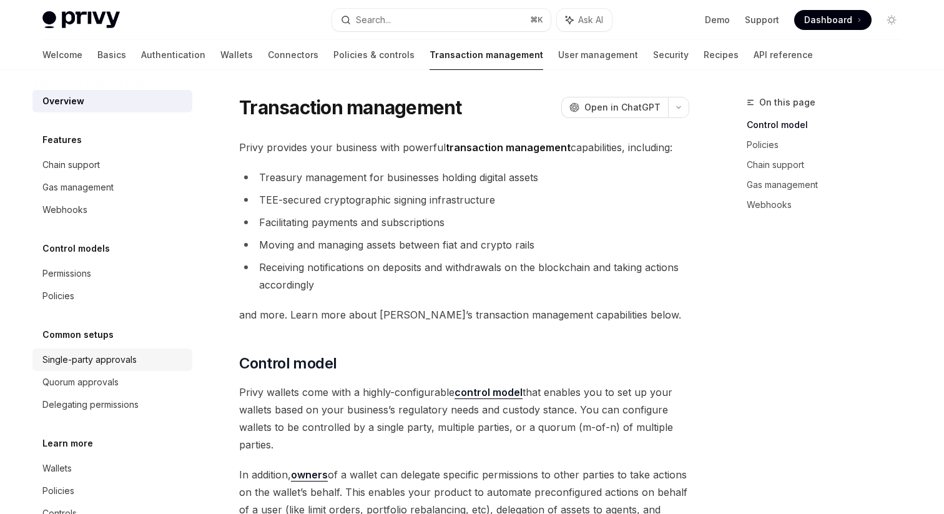
scroll to position [36, 0]
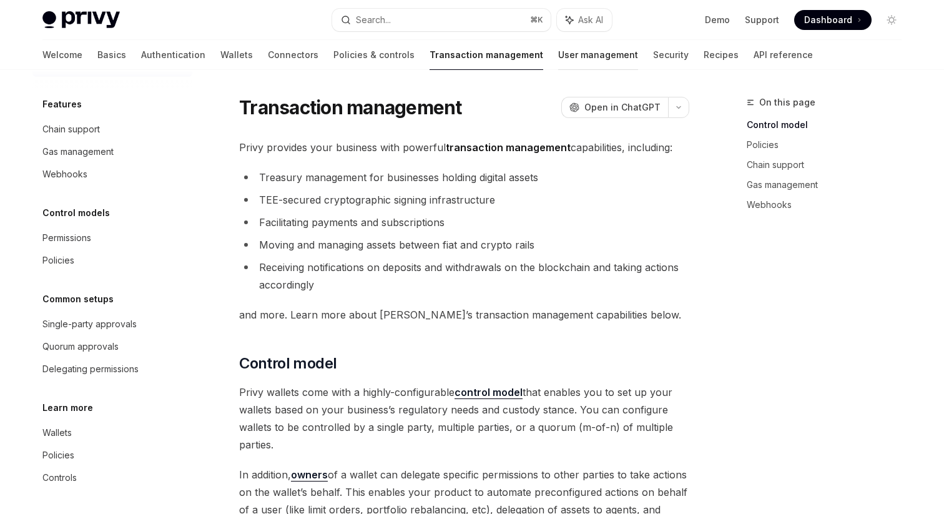
click at [558, 57] on link "User management" at bounding box center [598, 55] width 80 height 30
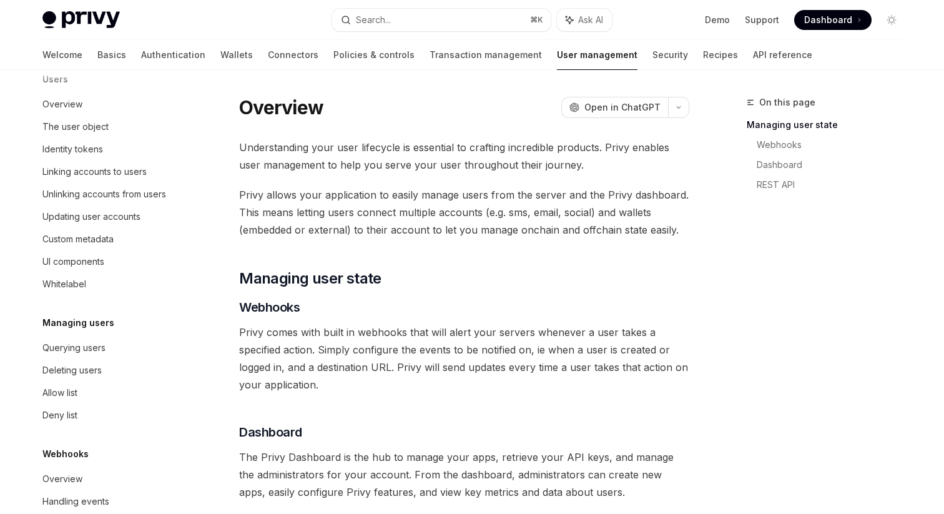
scroll to position [193, 0]
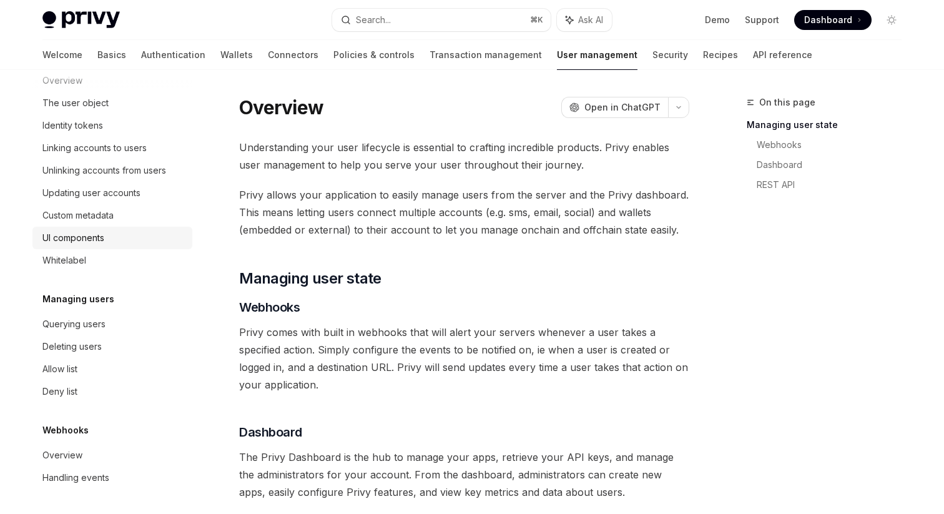
click at [71, 239] on div "UI components" at bounding box center [73, 237] width 62 height 15
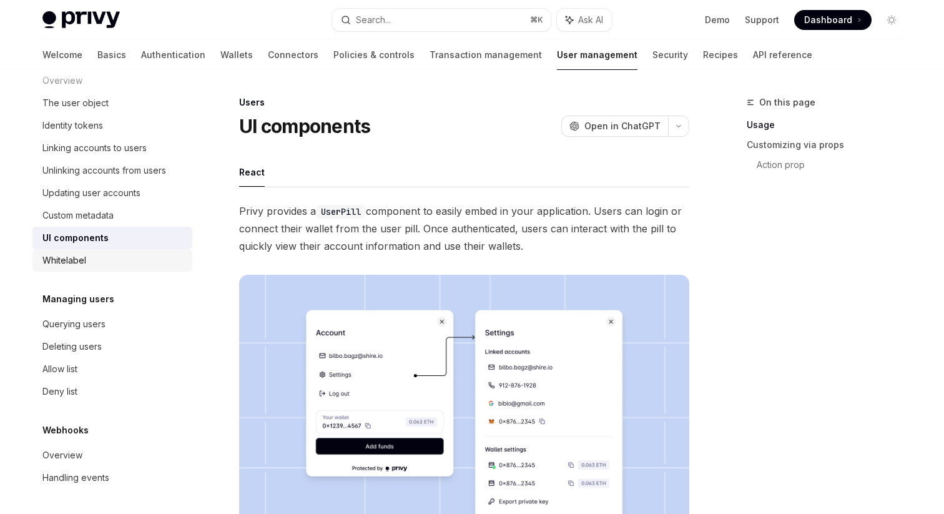
click at [73, 262] on div "Whitelabel" at bounding box center [64, 260] width 44 height 15
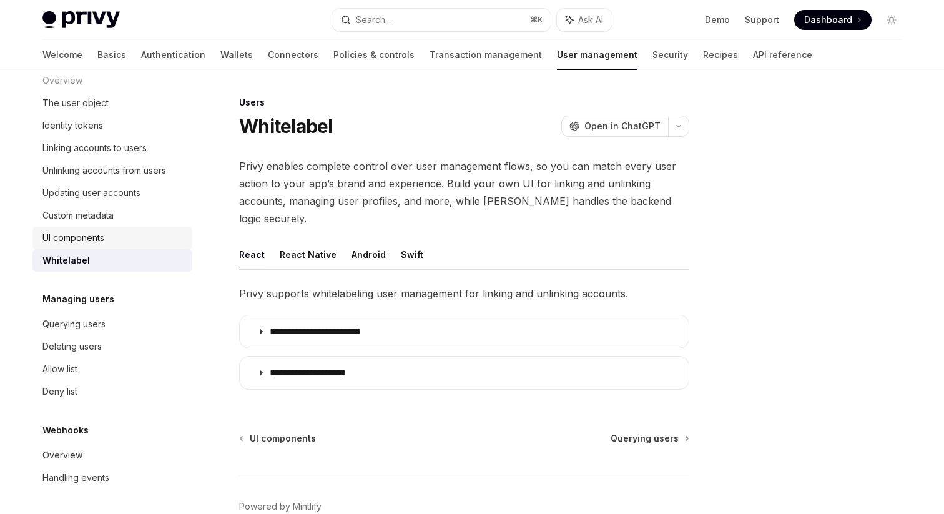
click at [86, 233] on div "UI components" at bounding box center [73, 237] width 62 height 15
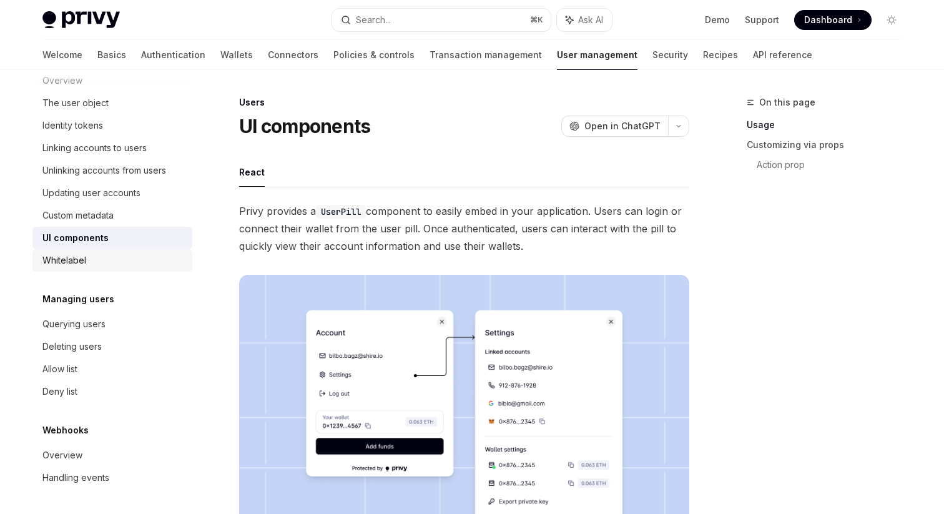
click at [84, 254] on div "Whitelabel" at bounding box center [64, 260] width 44 height 15
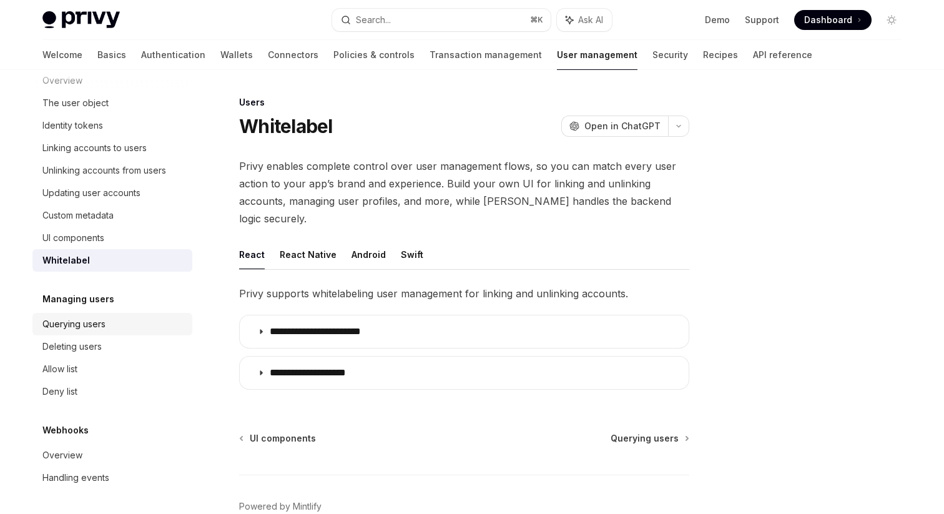
scroll to position [51, 0]
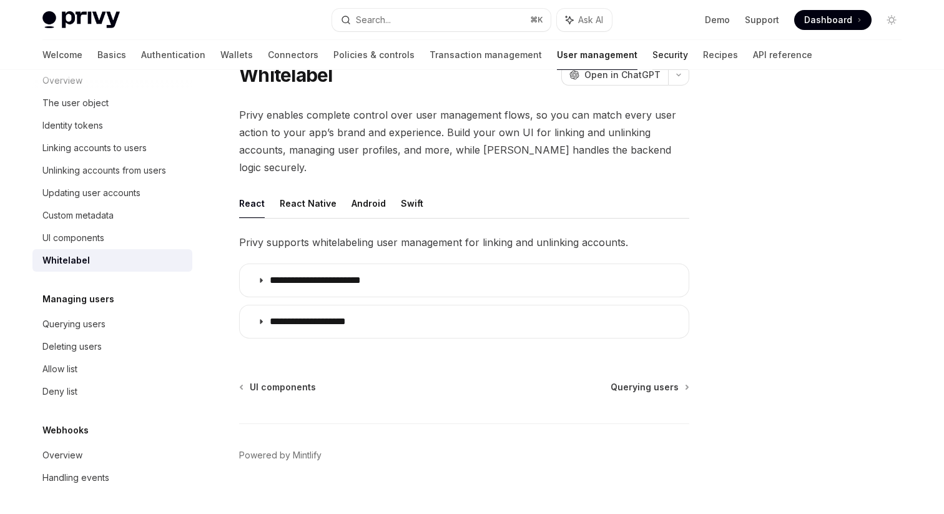
click at [652, 51] on link "Security" at bounding box center [670, 55] width 36 height 30
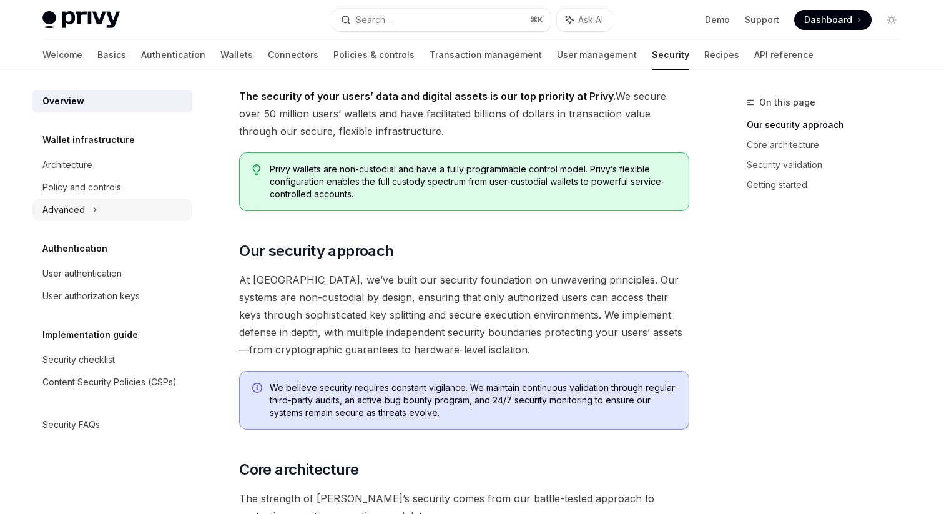
click at [87, 213] on div "Advanced" at bounding box center [112, 210] width 160 height 22
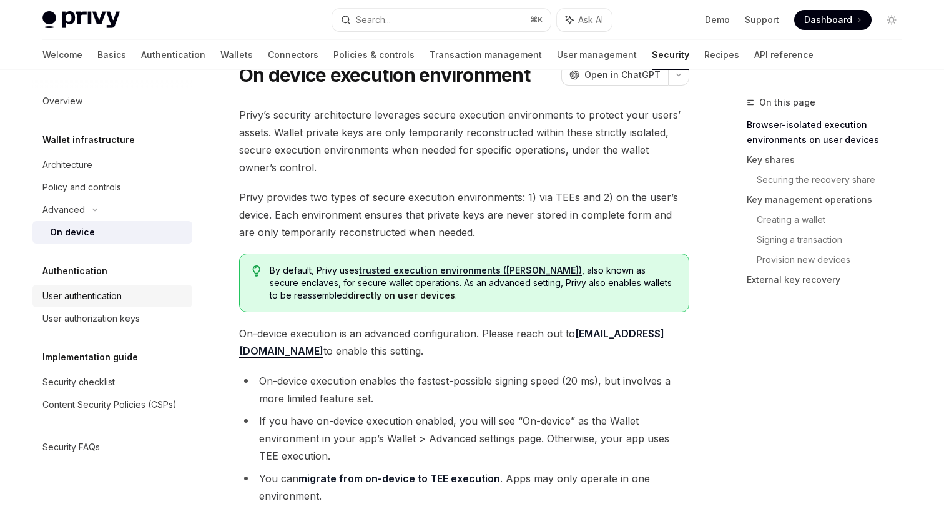
click at [102, 290] on div "User authentication" at bounding box center [81, 295] width 79 height 15
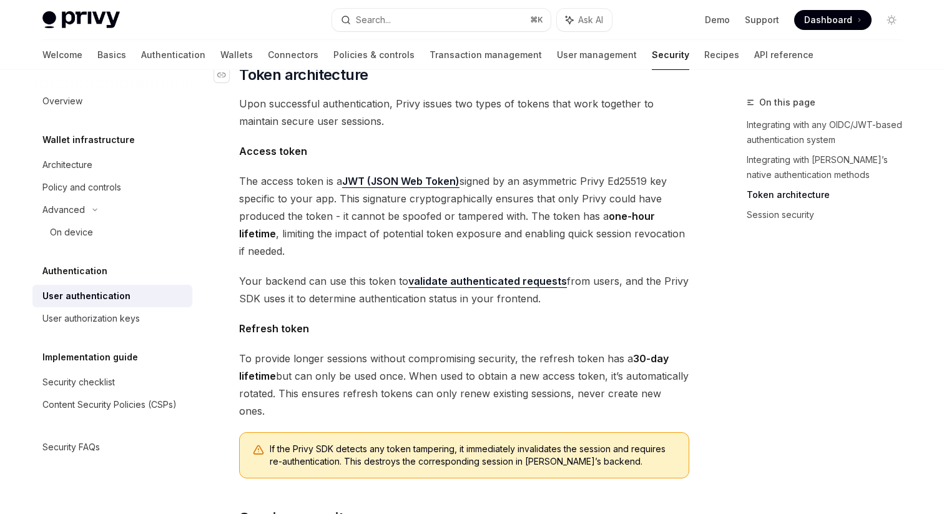
scroll to position [631, 0]
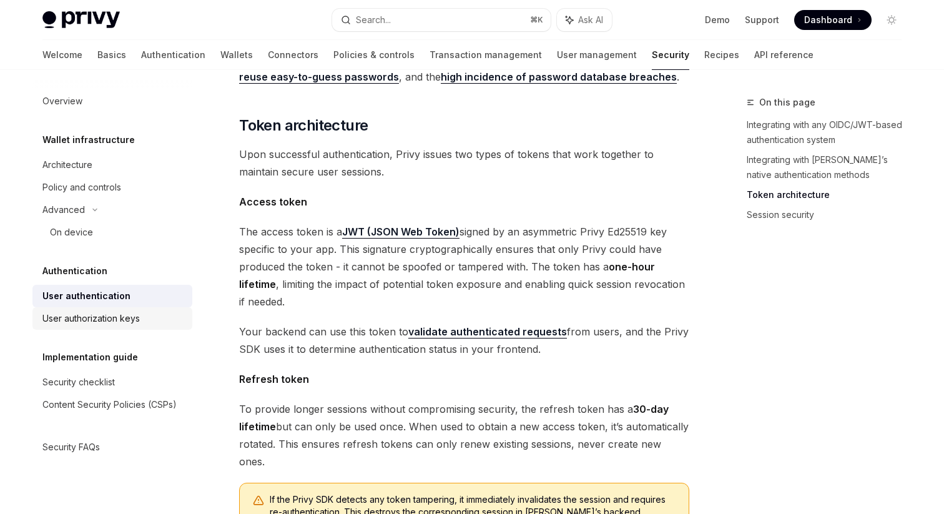
click at [115, 320] on div "User authorization keys" at bounding box center [90, 318] width 97 height 15
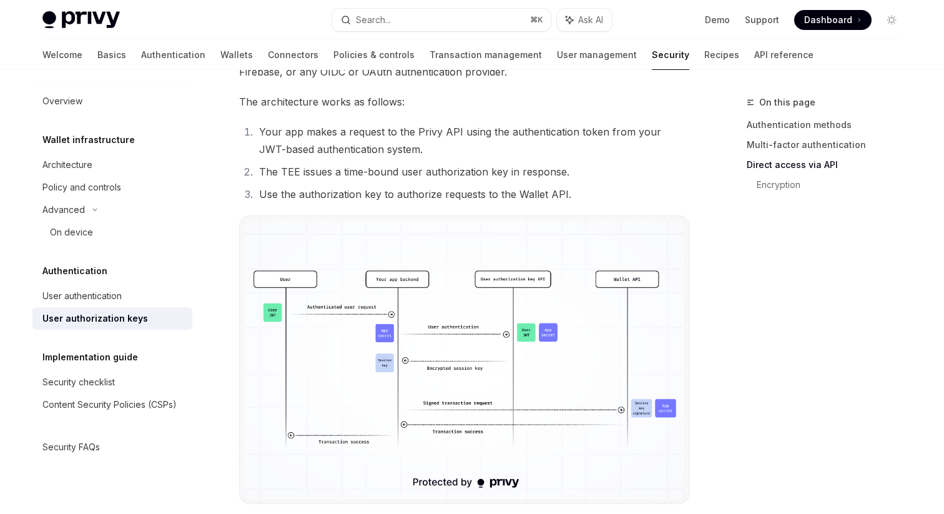
scroll to position [1131, 0]
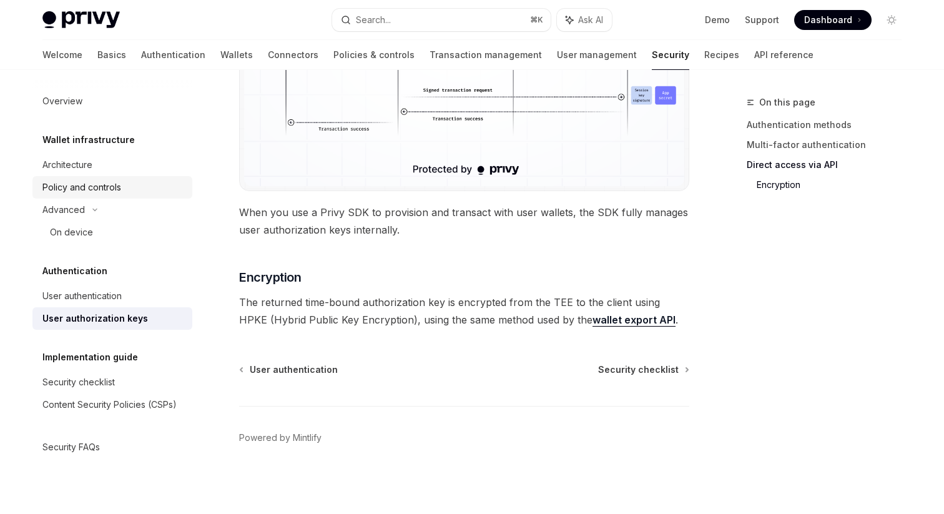
click at [79, 184] on div "Policy and controls" at bounding box center [81, 187] width 79 height 15
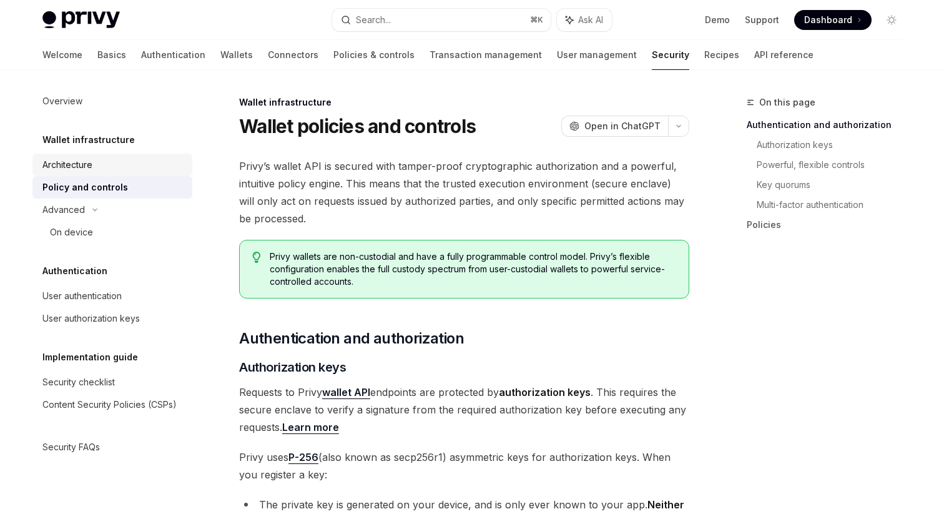
click at [79, 162] on div "Architecture" at bounding box center [67, 164] width 50 height 15
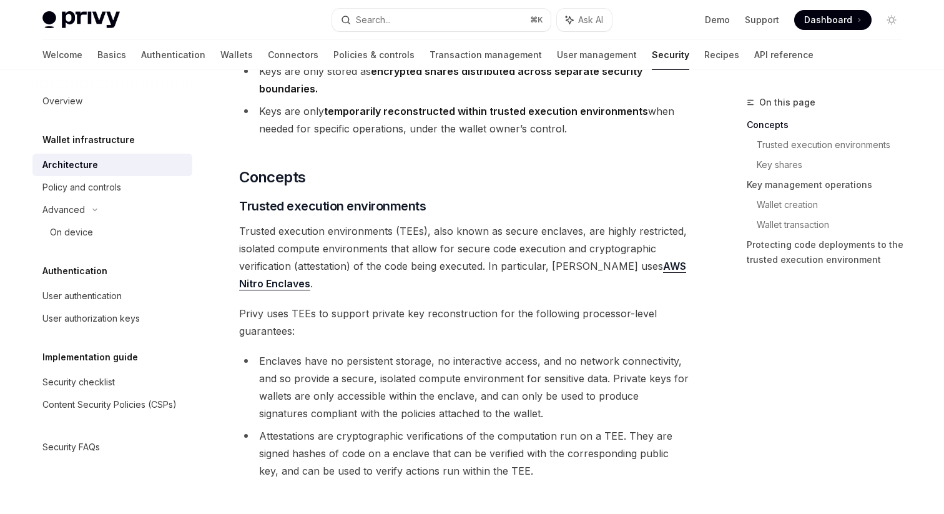
scroll to position [140, 0]
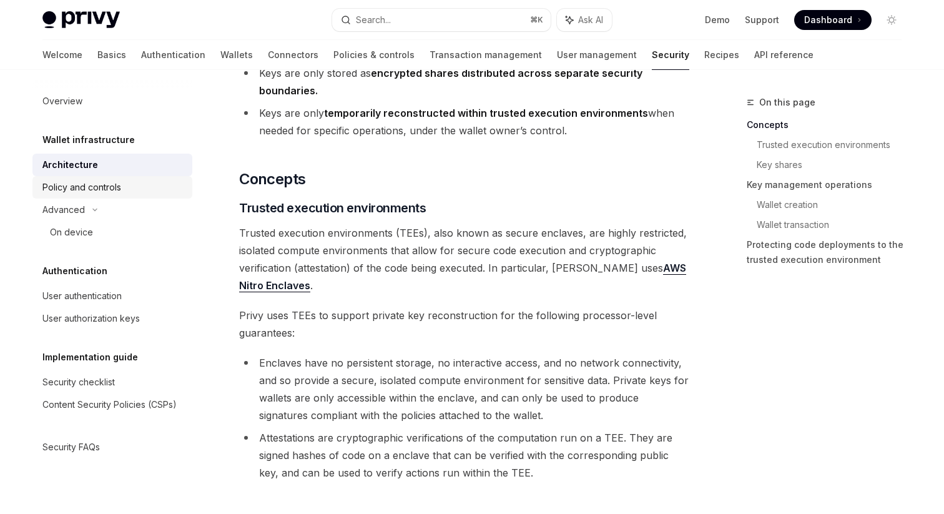
click at [94, 187] on div "Policy and controls" at bounding box center [81, 187] width 79 height 15
type textarea "*"
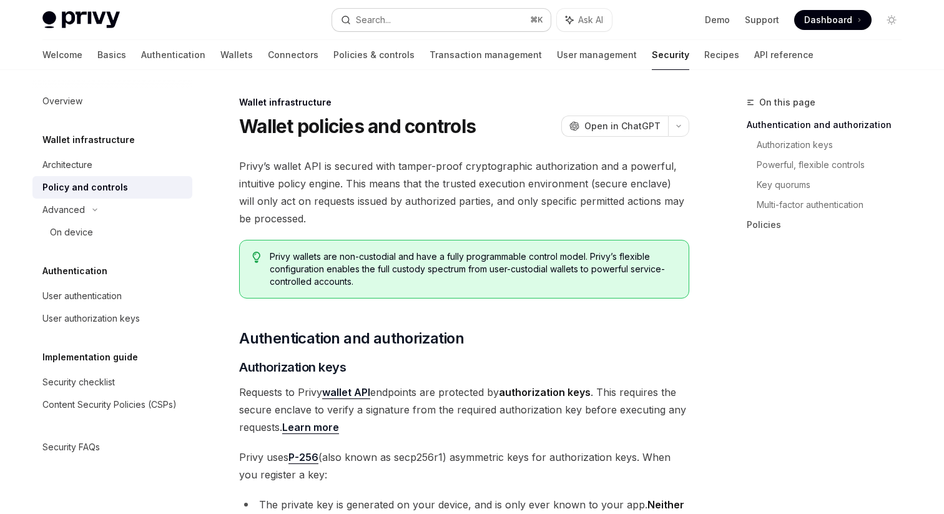
click at [431, 12] on button "Search... ⌘ K" at bounding box center [441, 20] width 218 height 22
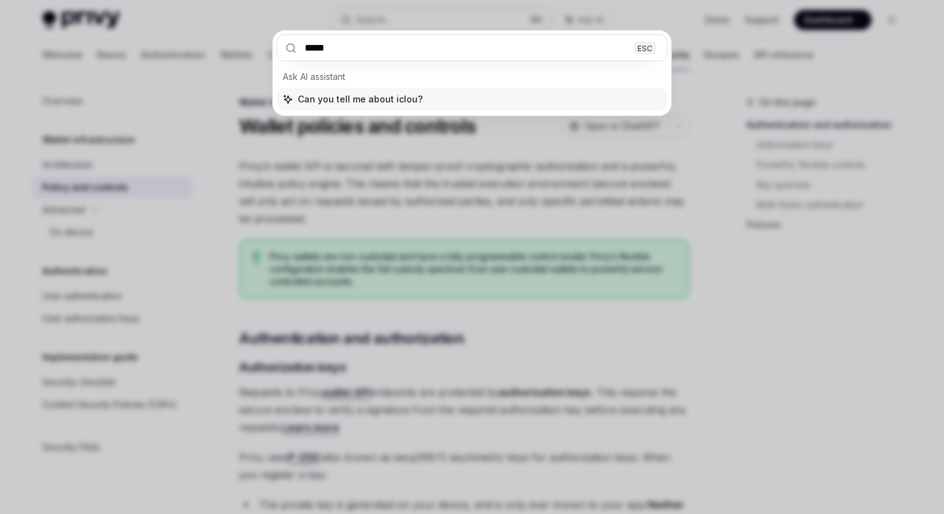
type input "******"
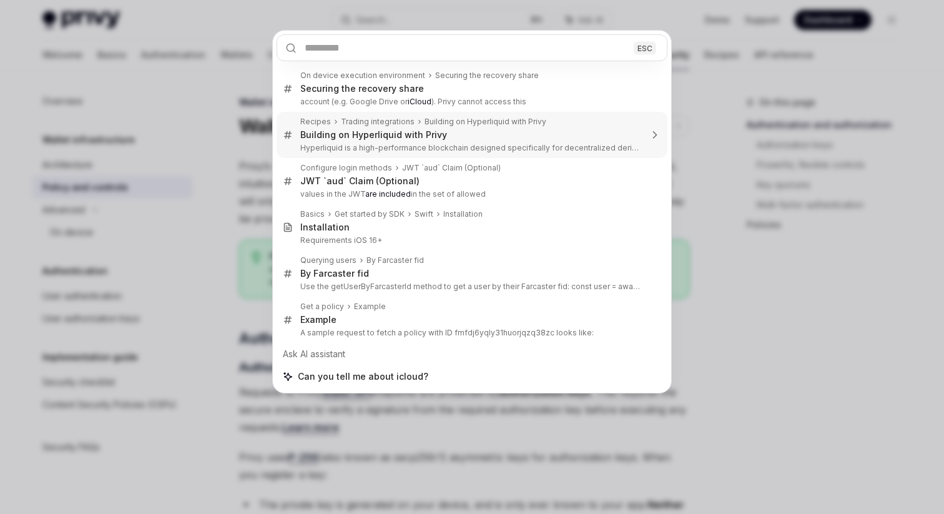
type textarea "*"
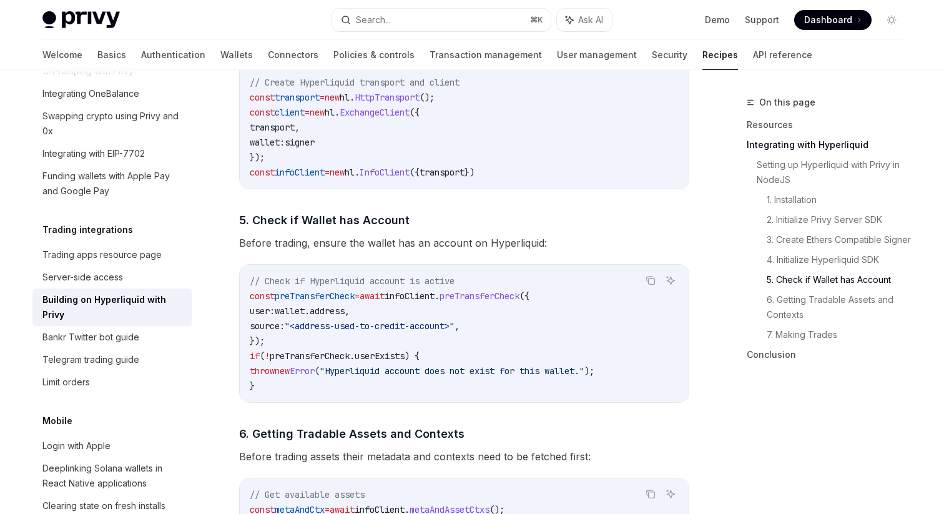
scroll to position [938, 0]
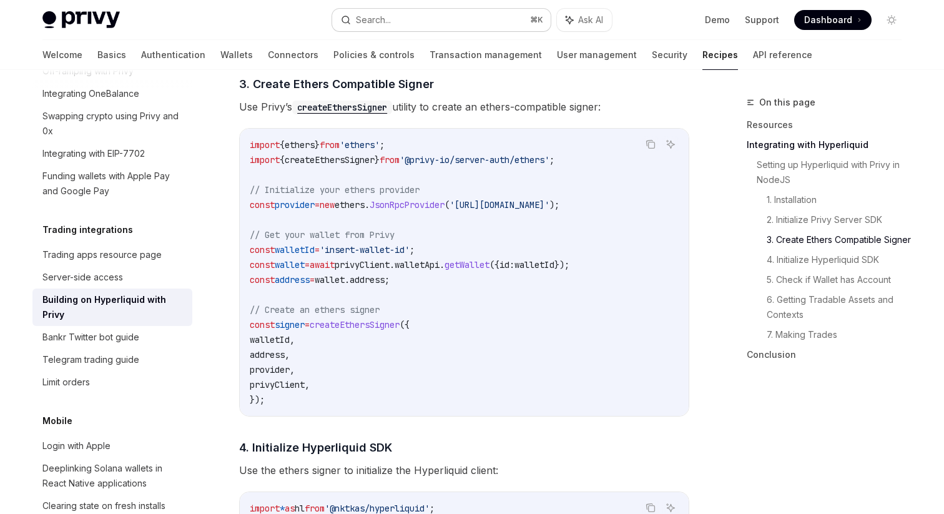
click at [391, 14] on div "Search..." at bounding box center [373, 19] width 35 height 15
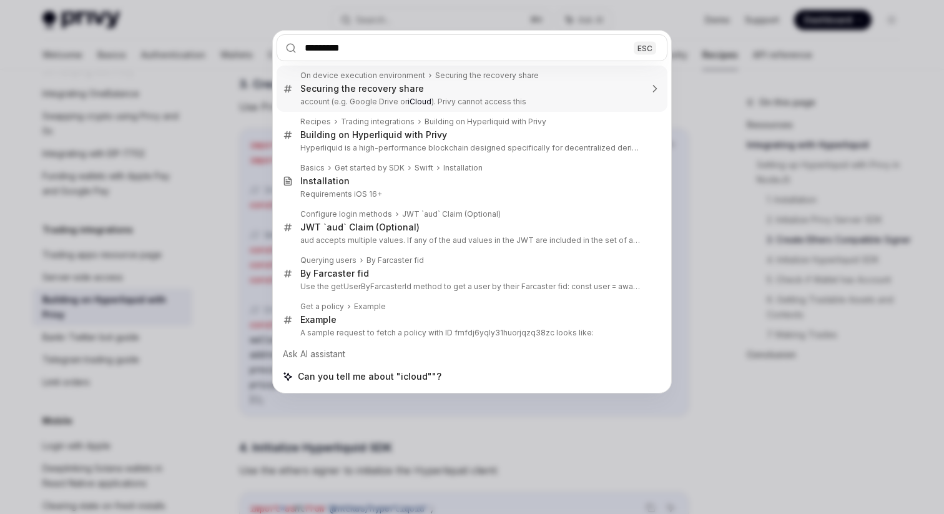
type input "********"
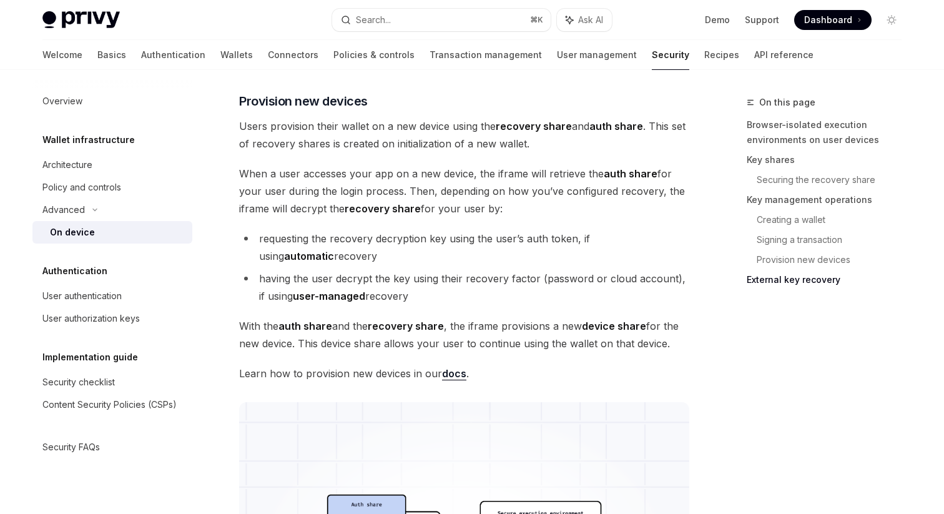
scroll to position [2869, 0]
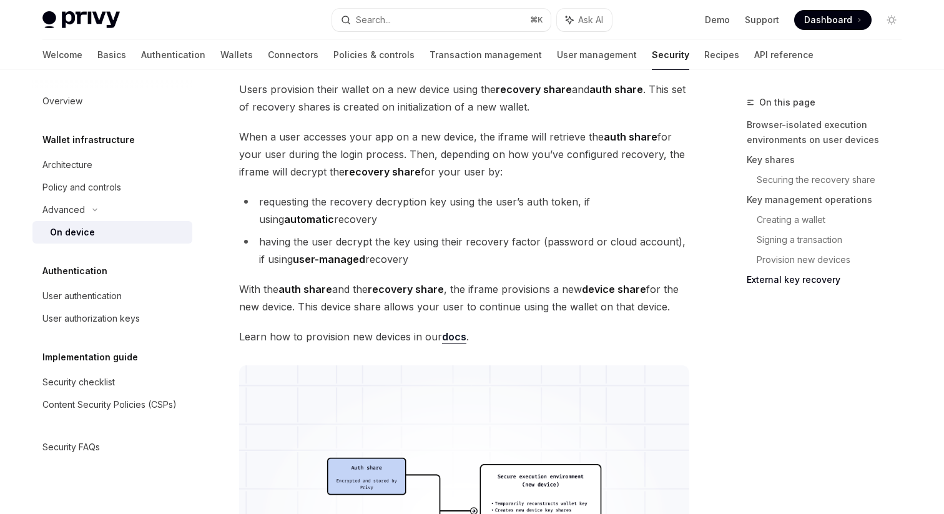
click at [450, 338] on link "docs" at bounding box center [454, 336] width 24 height 13
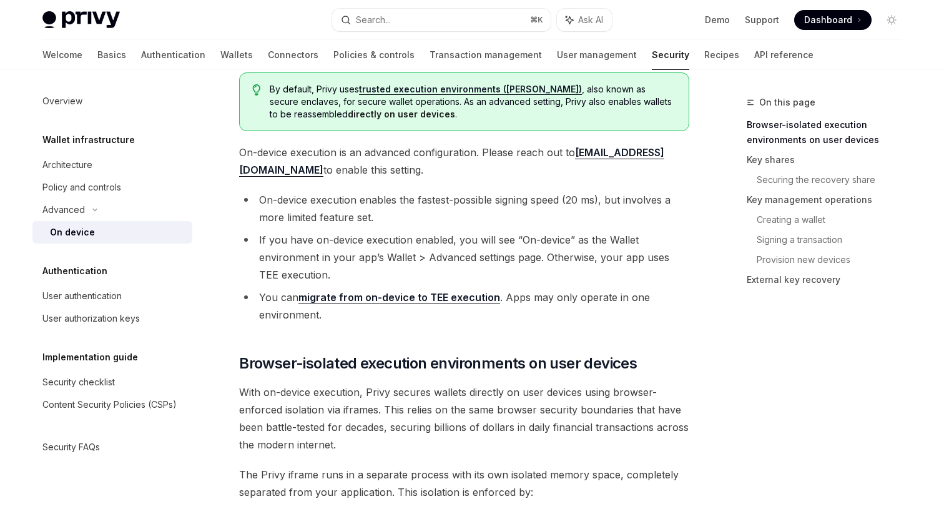
scroll to position [0, 0]
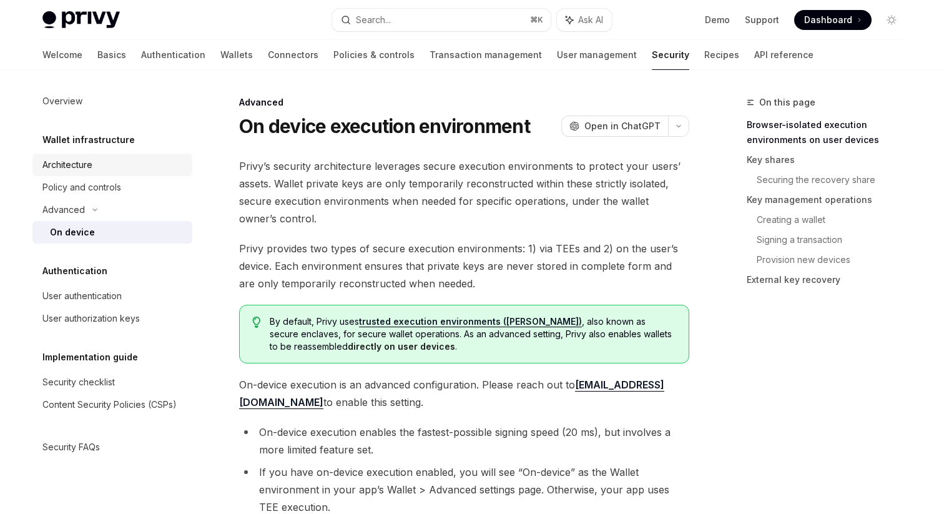
click at [73, 167] on div "Architecture" at bounding box center [67, 164] width 50 height 15
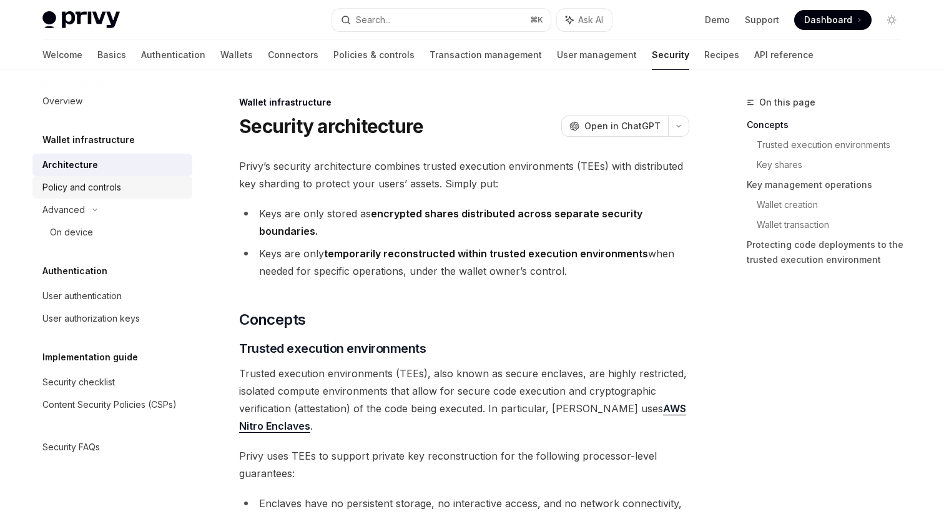
click at [91, 188] on div "Policy and controls" at bounding box center [81, 187] width 79 height 15
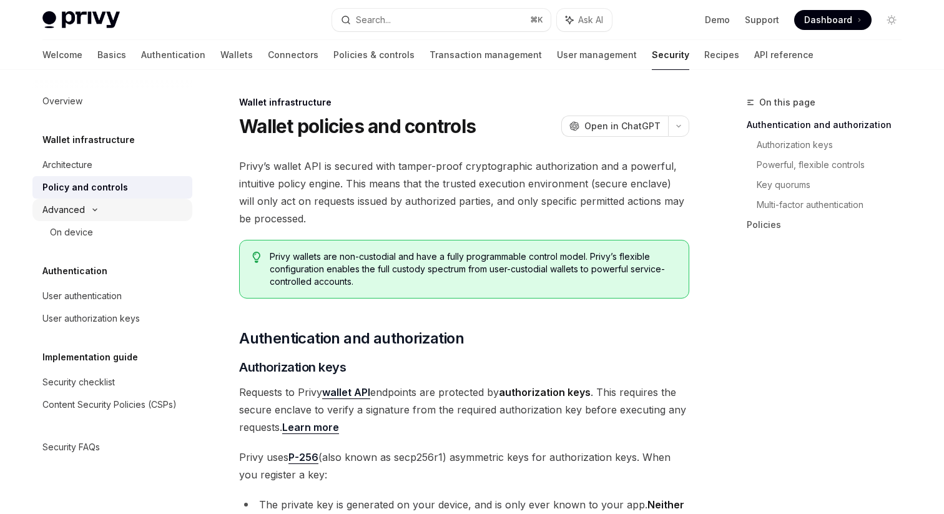
click at [81, 210] on div "Advanced" at bounding box center [63, 209] width 42 height 15
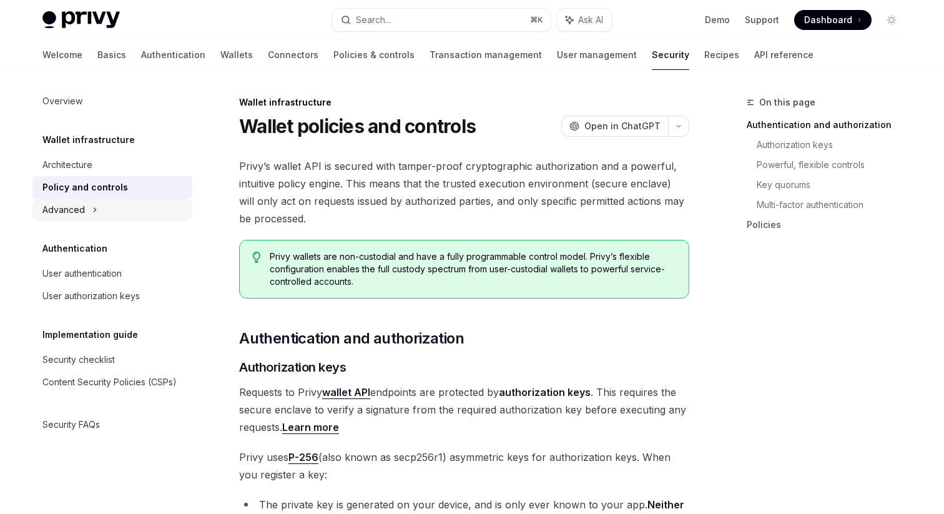
click at [81, 211] on div "Advanced" at bounding box center [63, 209] width 42 height 15
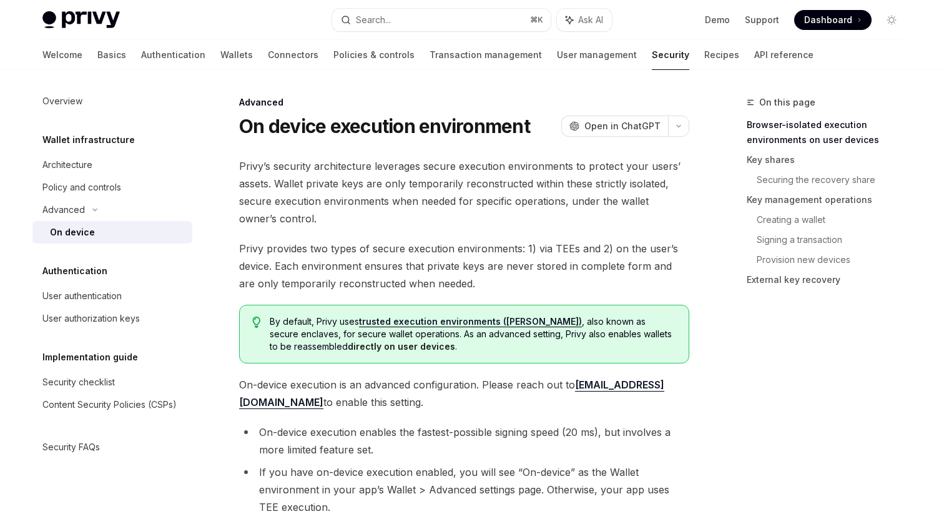
click at [81, 227] on div "On device" at bounding box center [72, 232] width 45 height 15
type textarea "*"
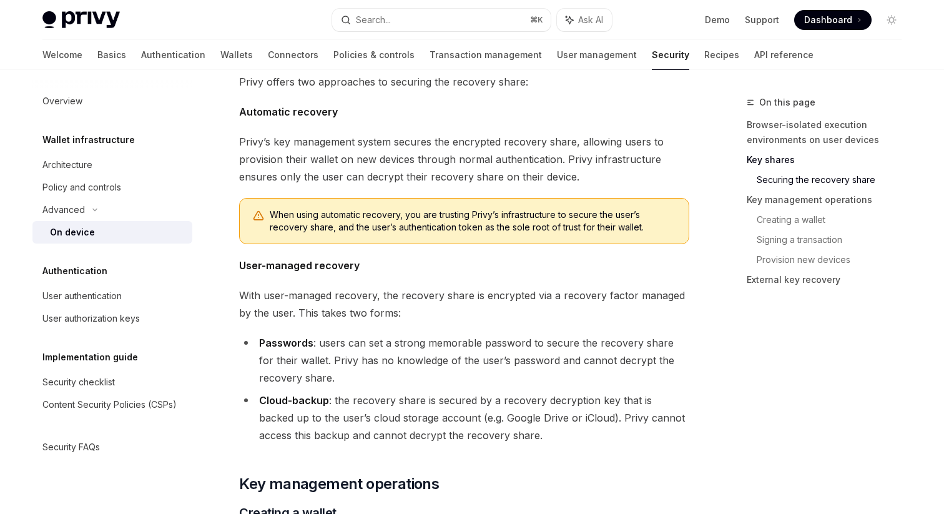
scroll to position [1606, 0]
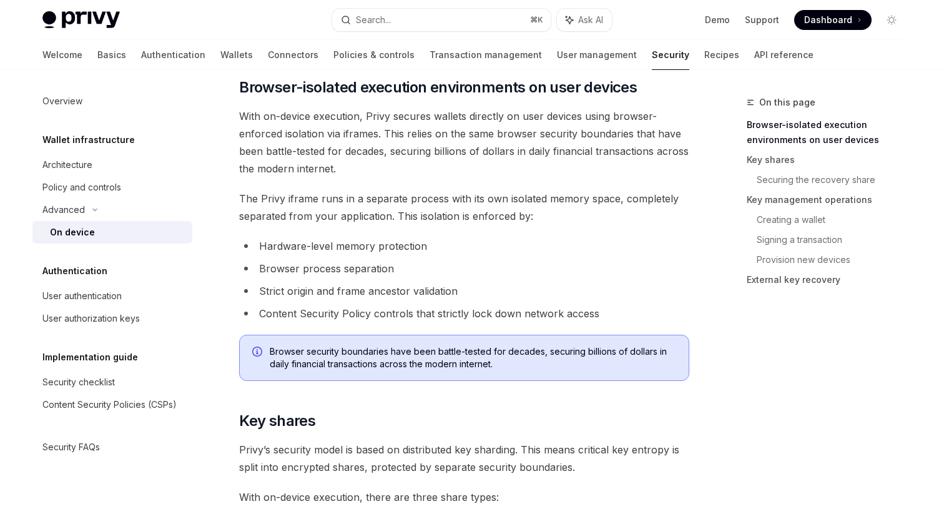
scroll to position [514, 0]
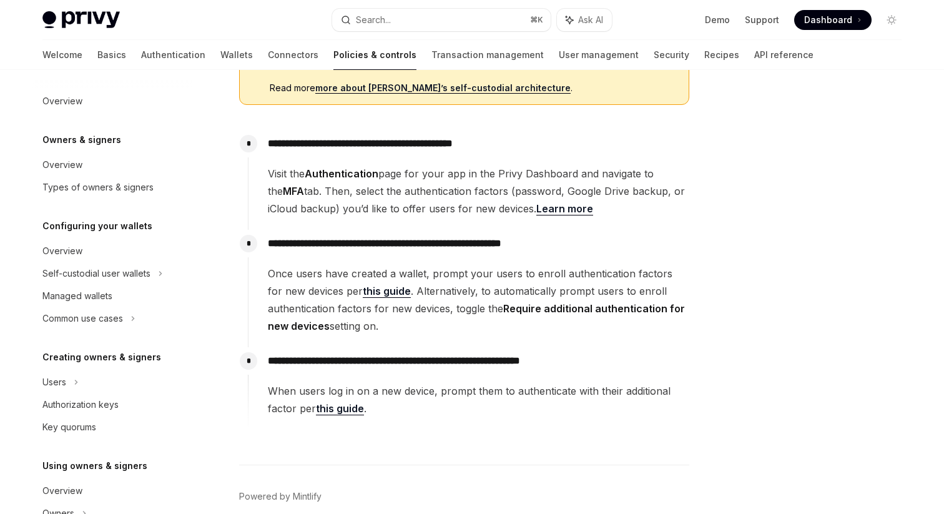
scroll to position [311, 0]
click at [374, 292] on link "this guide" at bounding box center [387, 290] width 48 height 13
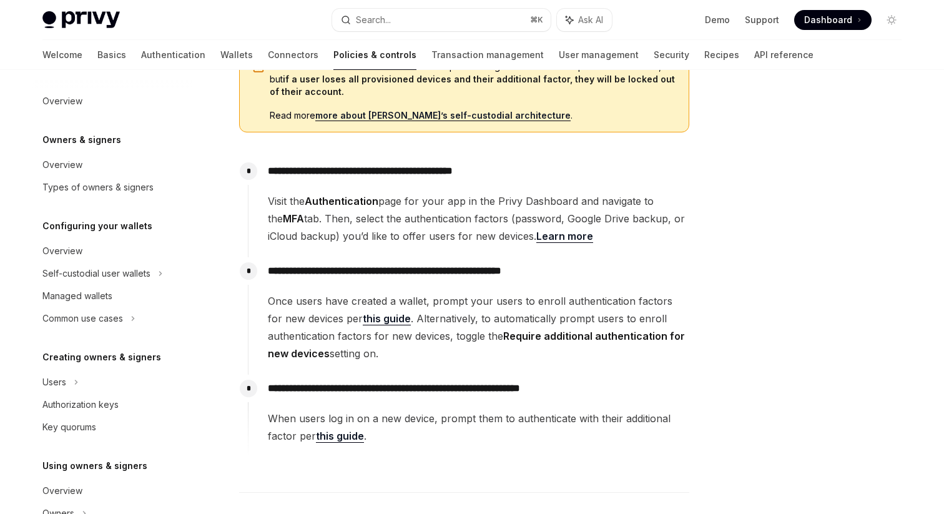
scroll to position [280, 0]
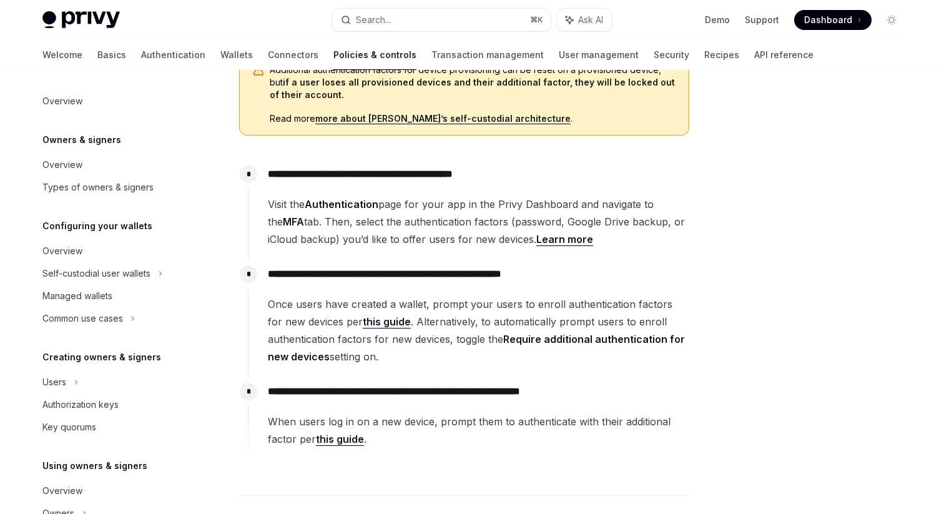
click at [567, 242] on link "Learn more" at bounding box center [564, 239] width 57 height 13
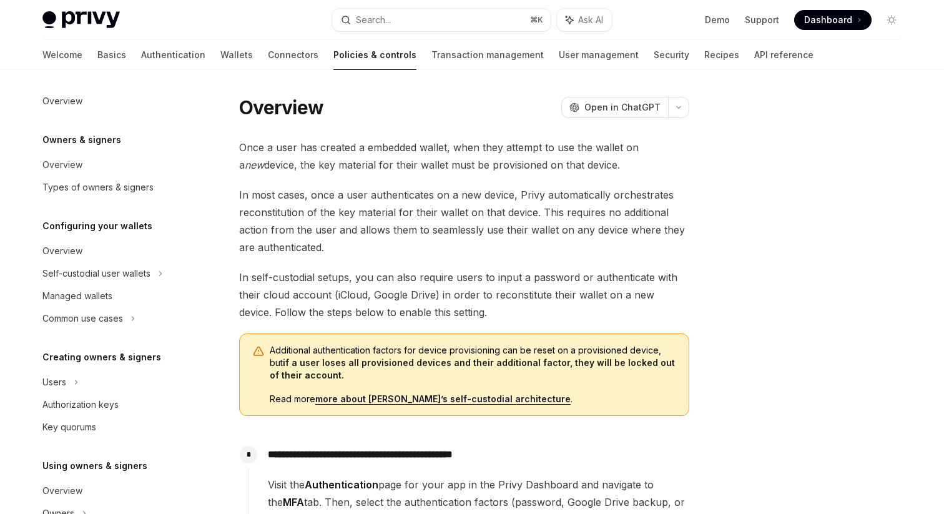
scroll to position [369, 0]
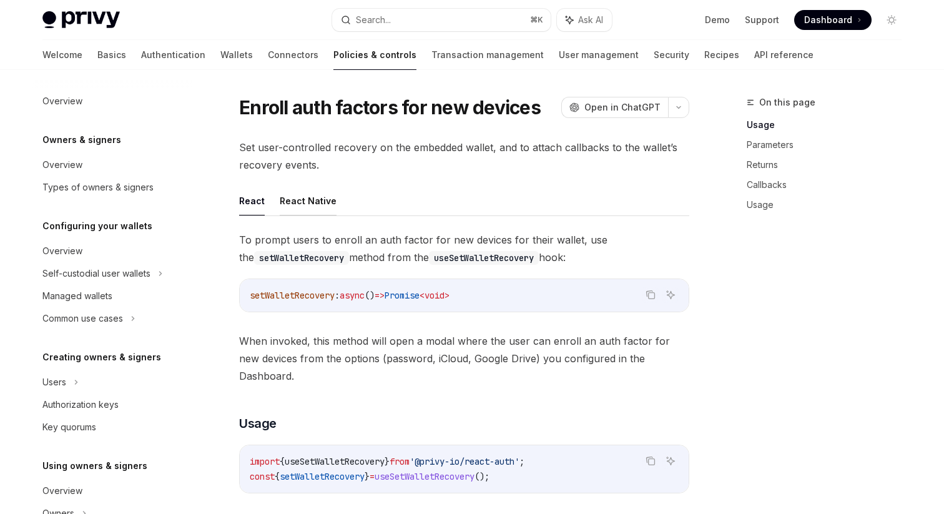
click at [306, 203] on button "React Native" at bounding box center [308, 200] width 57 height 29
type textarea "*"
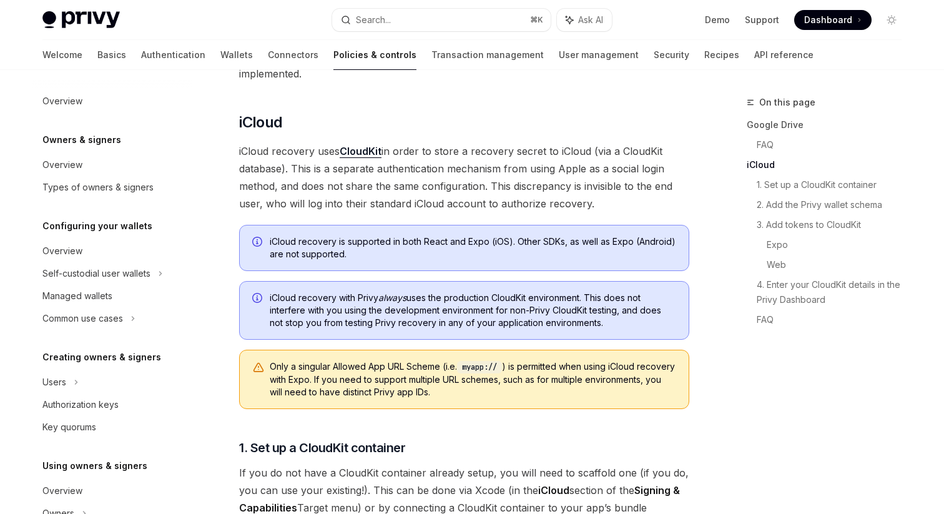
scroll to position [725, 0]
click at [226, 114] on div "Navigate to header" at bounding box center [221, 121] width 15 height 15
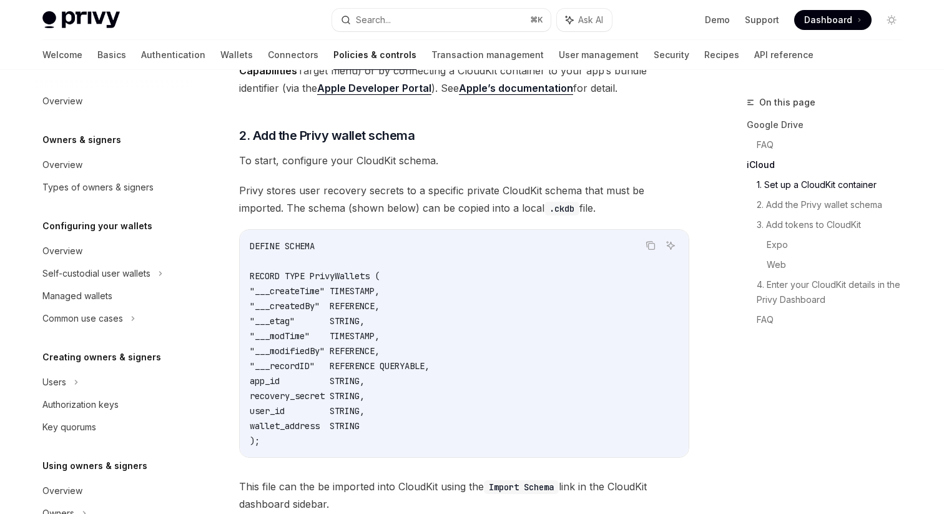
scroll to position [1164, 0]
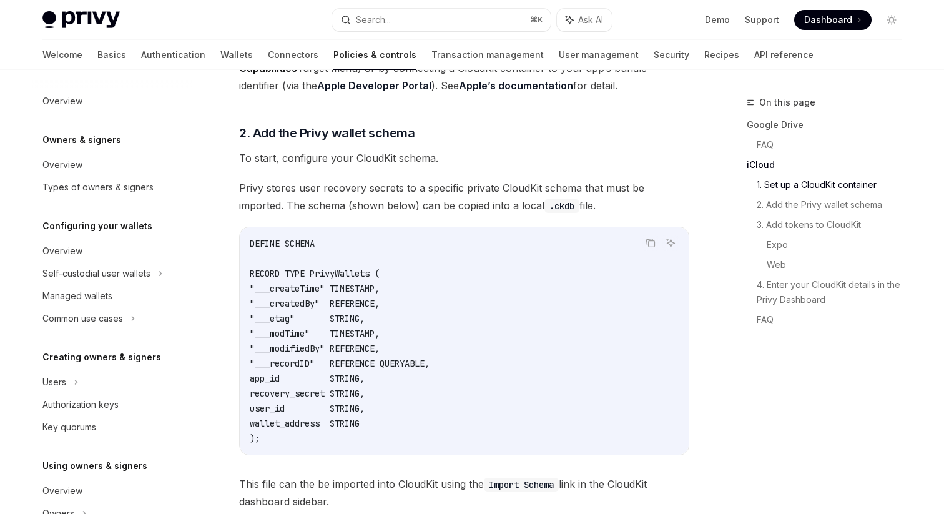
copy code "DEFINE SCHEMA RECORD TYPE PrivyWallets ( "___createTime" TIMESTAMP, "___created…"
drag, startPoint x: 249, startPoint y: 226, endPoint x: 336, endPoint y: 424, distance: 216.1
click at [336, 424] on code "DEFINE SCHEMA RECORD TYPE PrivyWallets ( "___createTime" TIMESTAMP, "___created…" at bounding box center [464, 341] width 429 height 210
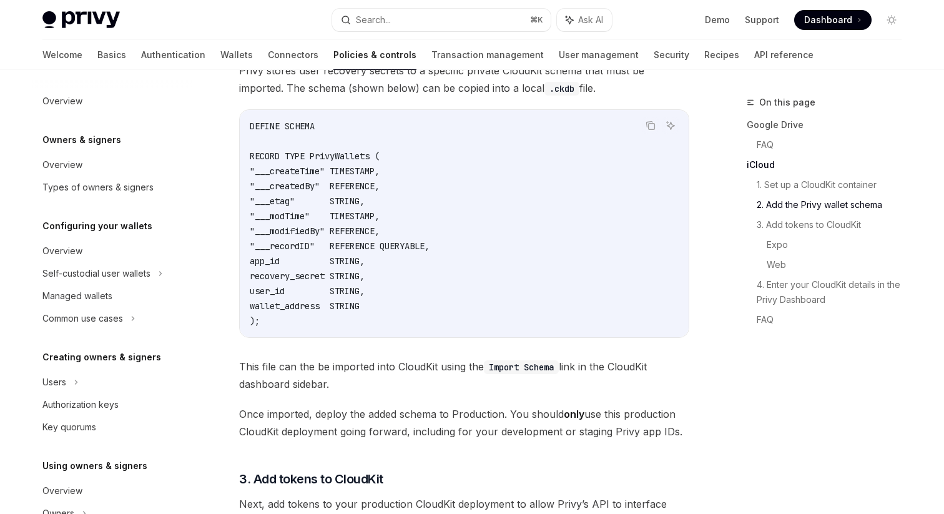
scroll to position [1316, 0]
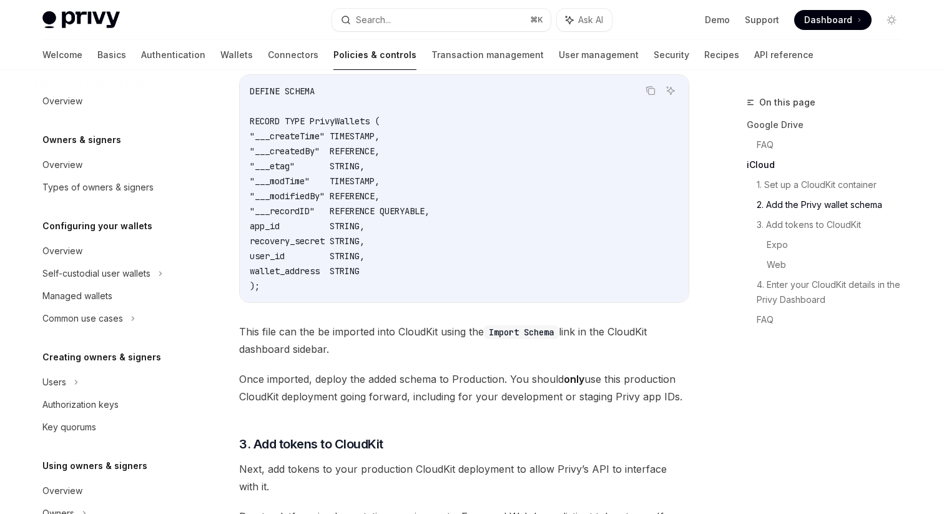
drag, startPoint x: 695, startPoint y: 378, endPoint x: 228, endPoint y: 313, distance: 472.0
click at [227, 312] on div "On this page Google Drive FAQ iCloud 1. Set up a CloudKit container 2. Add the …" at bounding box center [471, 166] width 879 height 2825
copy div "This file can the be imported into CloudKit using the Import Schema link in the…"
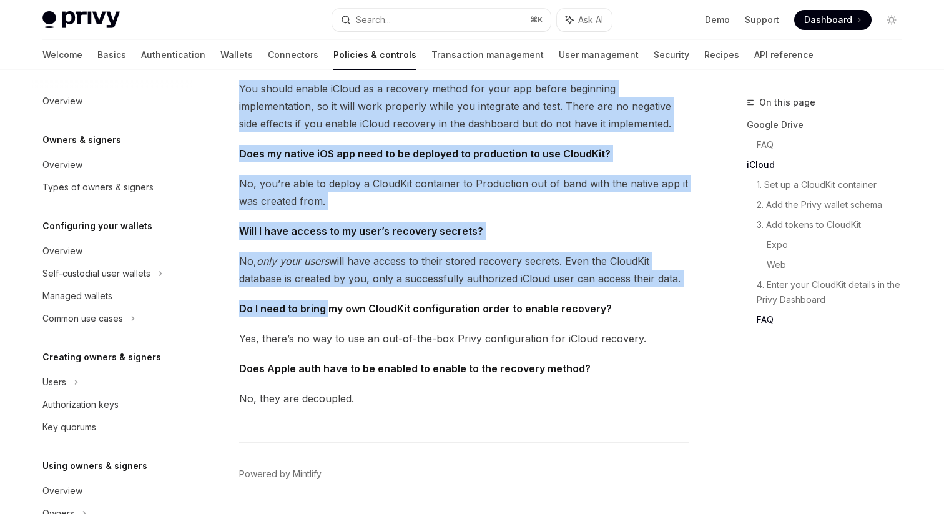
scroll to position [2346, 0]
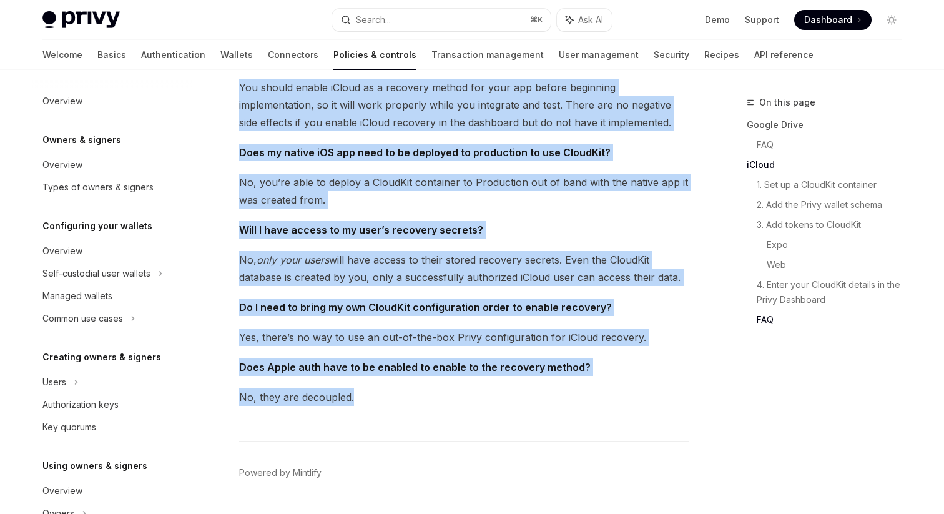
drag, startPoint x: 240, startPoint y: 176, endPoint x: 376, endPoint y: 399, distance: 261.4
copy div "Should I implement recovery in my app or enable it in the Dashboard first? You …"
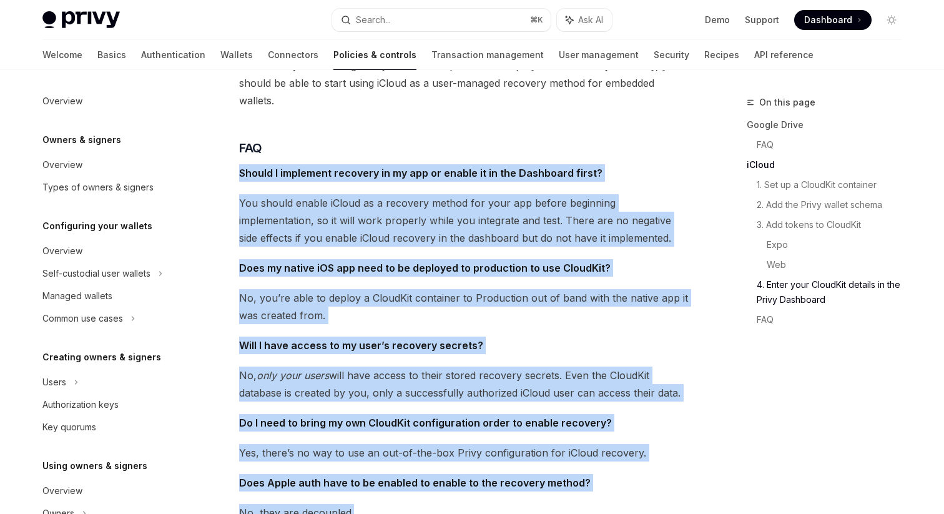
click at [568, 340] on span "Will I have access to my user’s recovery secrets?" at bounding box center [464, 344] width 450 height 17
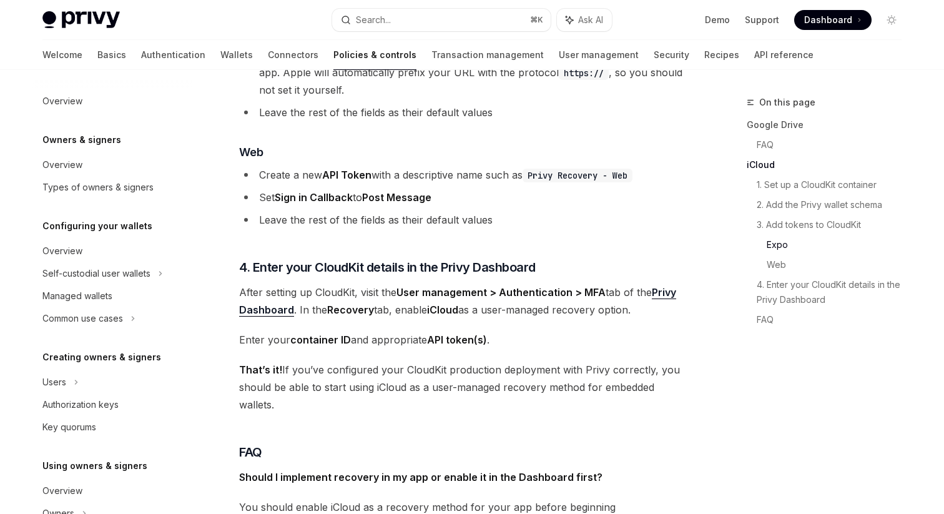
scroll to position [1923, 0]
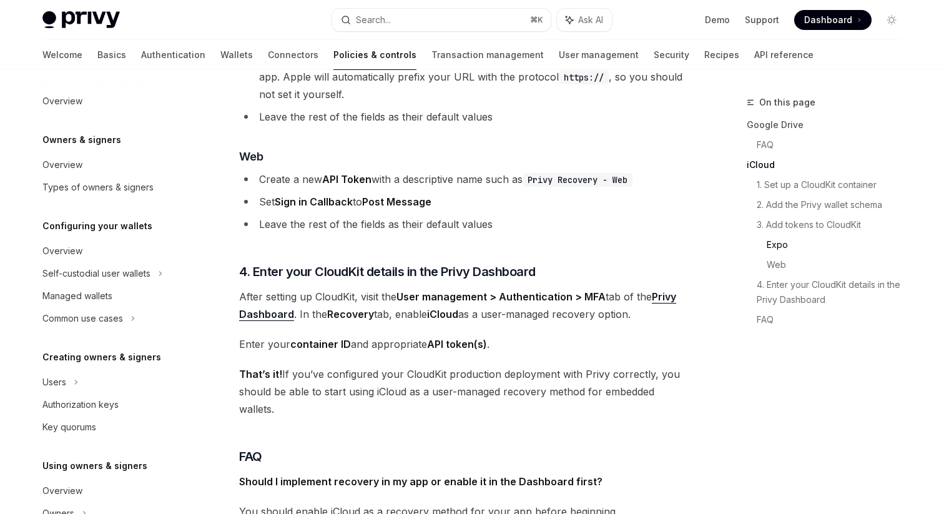
drag, startPoint x: 240, startPoint y: 298, endPoint x: 300, endPoint y: 401, distance: 119.7
copy div "After setting up CloudKit, visit the User management > Authentication > MFA tab…"
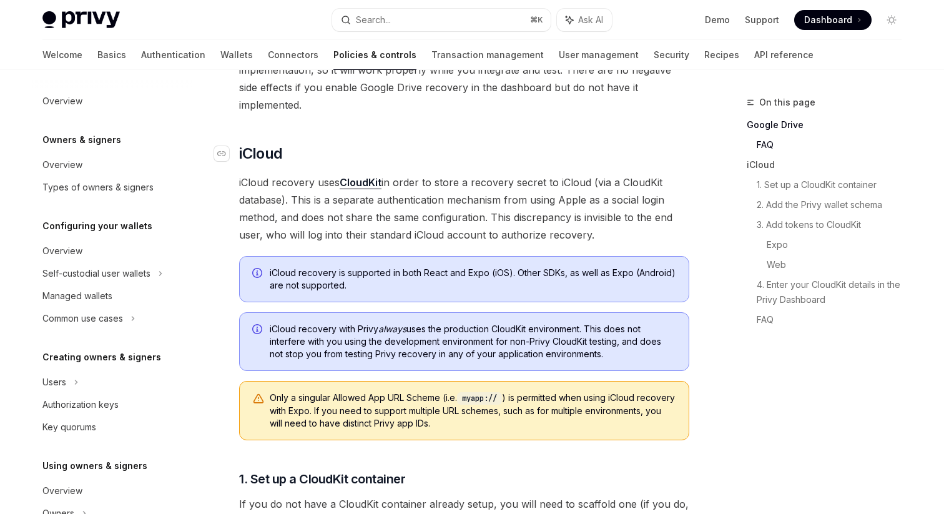
scroll to position [664, 0]
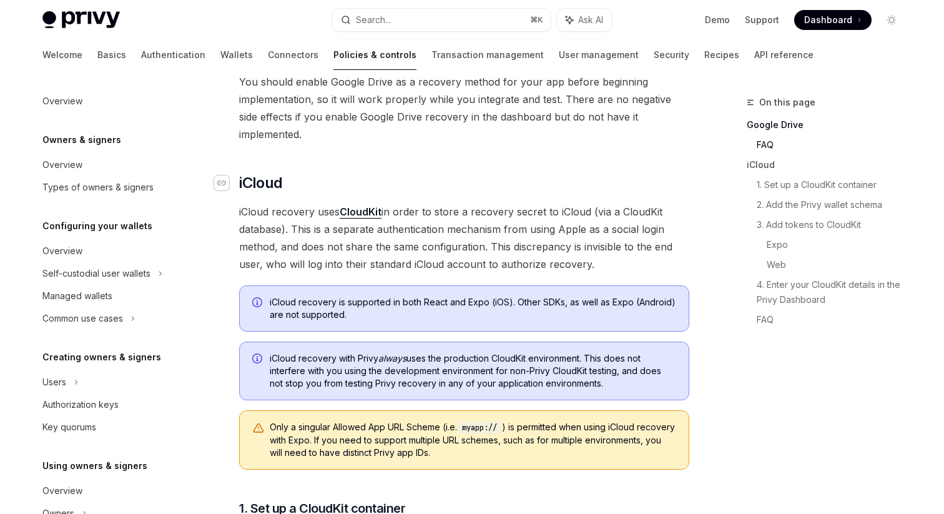
click at [222, 179] on icon "Navigate to header" at bounding box center [221, 182] width 9 height 7
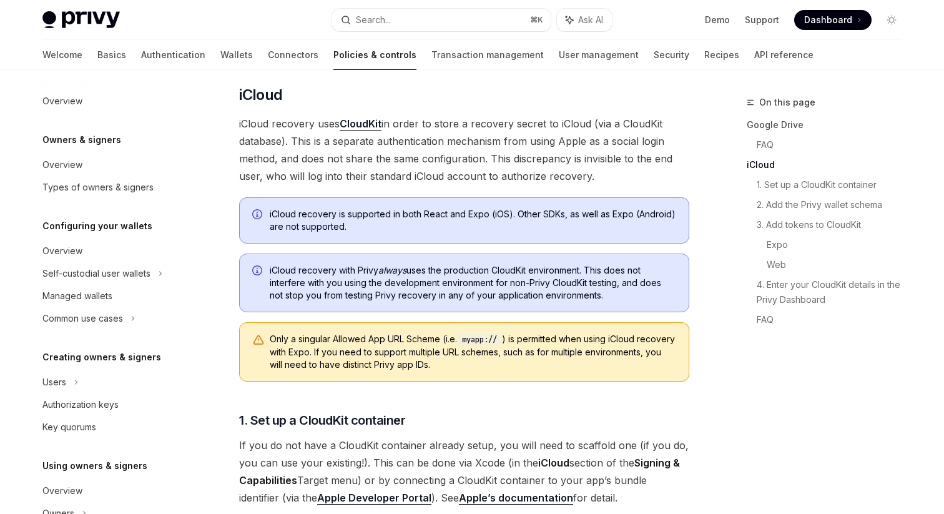
scroll to position [754, 0]
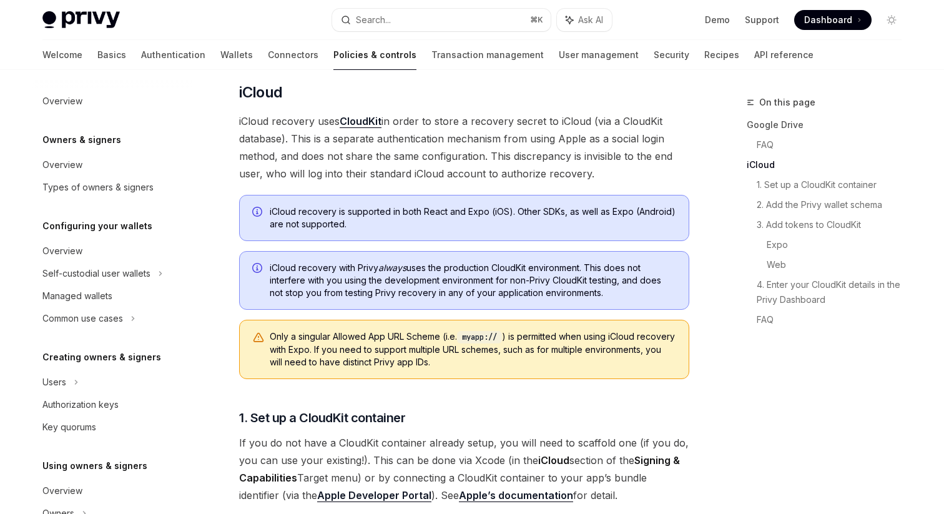
drag, startPoint x: 240, startPoint y: 102, endPoint x: 630, endPoint y: 153, distance: 394.0
click at [630, 153] on span "iCloud recovery uses CloudKit in order to store a recovery secret to iCloud (vi…" at bounding box center [464, 147] width 450 height 70
copy span "iCloud recovery uses CloudKit in order to store a recovery secret to iCloud (vi…"
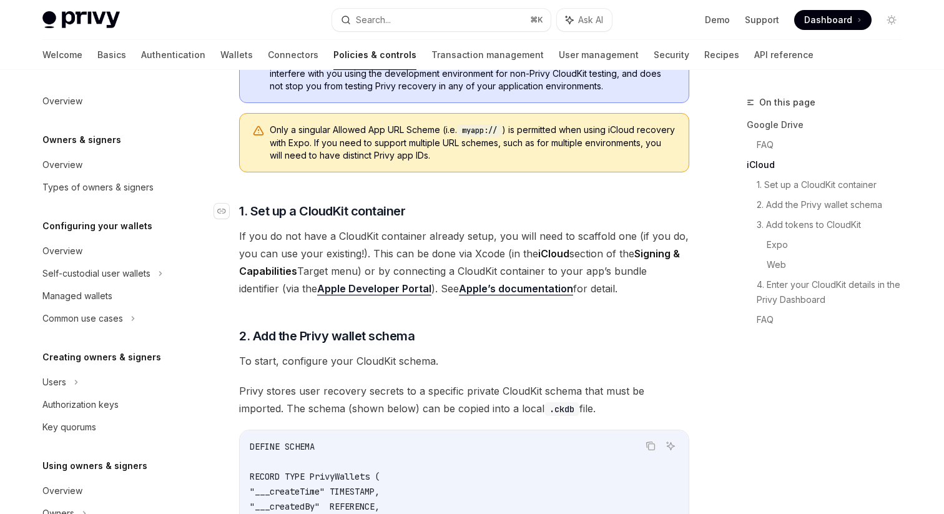
scroll to position [962, 0]
drag, startPoint x: 238, startPoint y: 217, endPoint x: 591, endPoint y: 275, distance: 358.2
copy span "If you do not have a CloudKit container already setup, you will need to scaffol…"
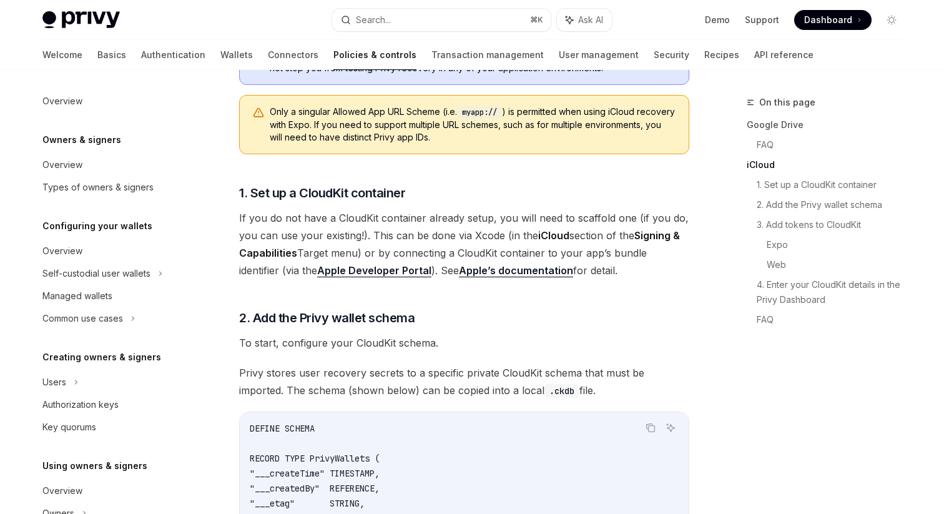
scroll to position [980, 0]
click at [572, 229] on span "If you do not have a CloudKit container already setup, you will need to scaffol…" at bounding box center [464, 243] width 450 height 70
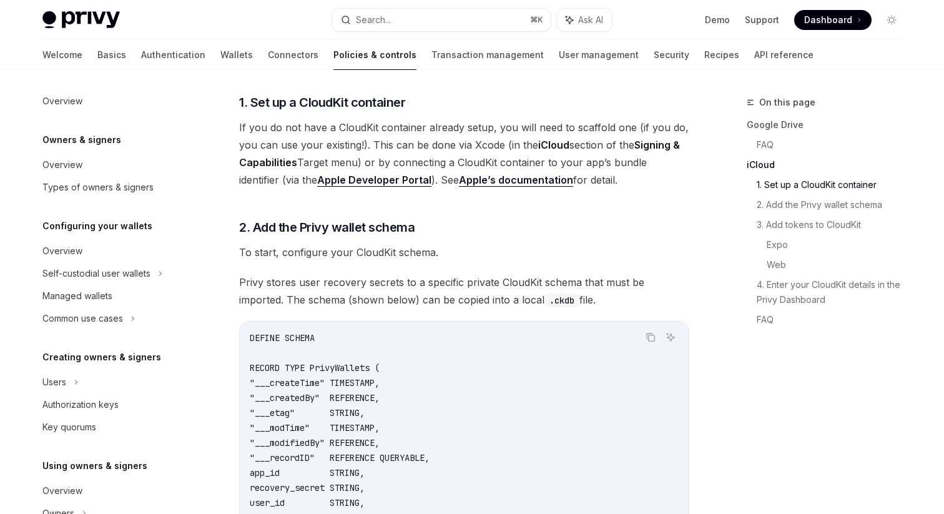
scroll to position [1082, 0]
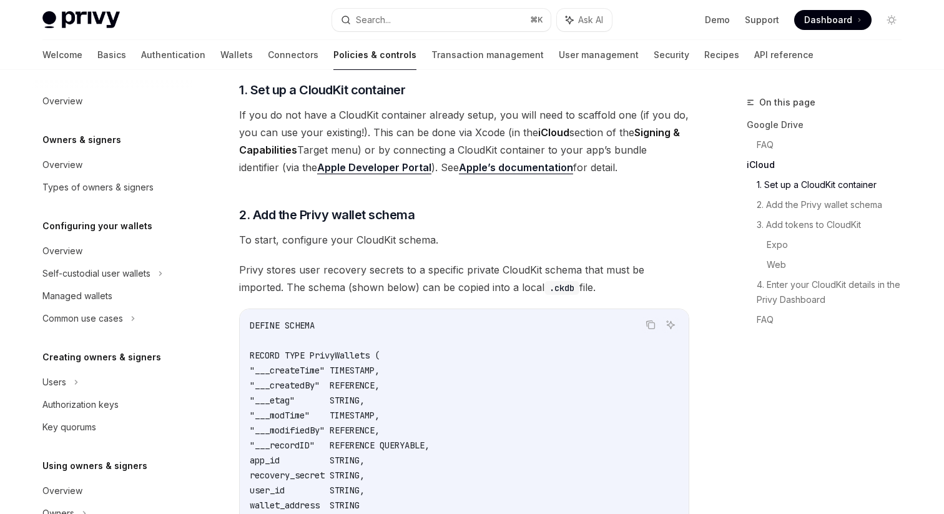
click at [483, 161] on link "Apple’s documentation" at bounding box center [516, 167] width 114 height 13
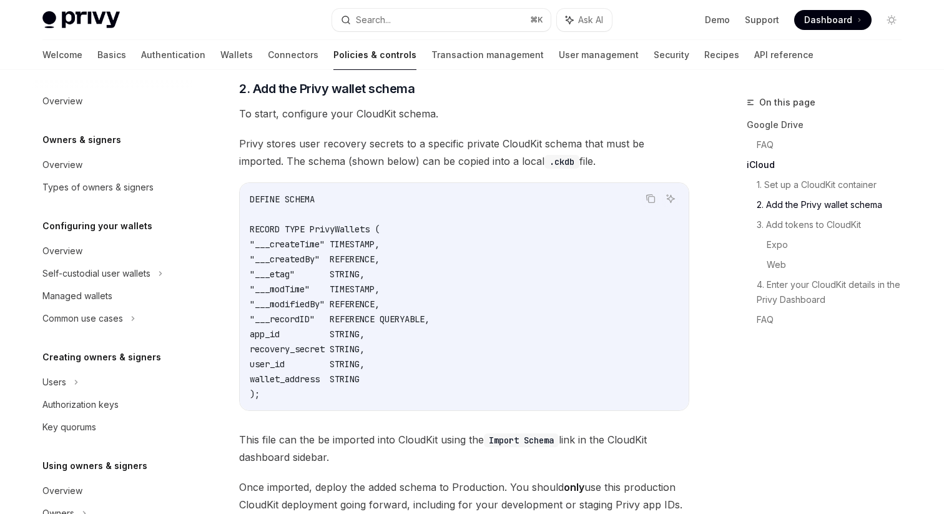
scroll to position [1209, 0]
drag, startPoint x: 249, startPoint y: 178, endPoint x: 310, endPoint y: 376, distance: 207.5
click at [310, 376] on div "DEFINE SCHEMA RECORD TYPE PrivyWallets ( "___createTime" TIMESTAMP, "___created…" at bounding box center [464, 295] width 449 height 227
copy code "DEFINE SCHEMA RECORD TYPE PrivyWallets ( "___createTime" TIMESTAMP, "___created…"
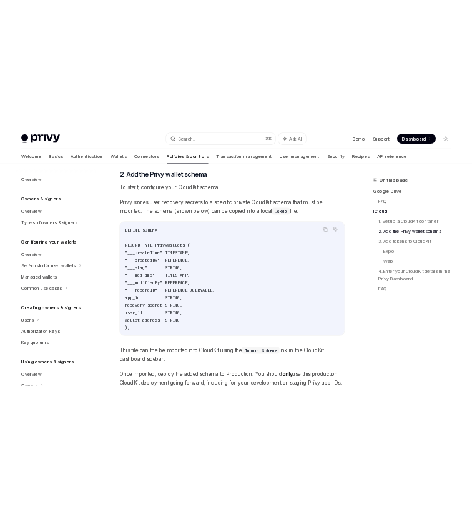
scroll to position [1248, 0]
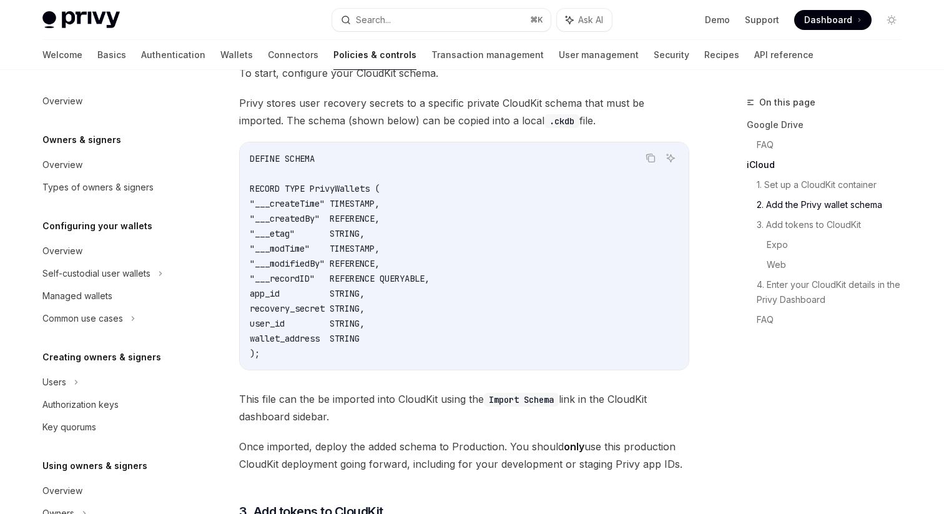
click at [289, 160] on code "DEFINE SCHEMA RECORD TYPE PrivyWallets ( "___createTime" TIMESTAMP, "___created…" at bounding box center [464, 256] width 429 height 210
click at [363, 183] on span "RECORD TYPE PrivyWallets (" at bounding box center [315, 188] width 130 height 11
copy span "PrivyWallets"
click at [292, 198] on span ""___createTime" TIMESTAMP," at bounding box center [315, 203] width 130 height 11
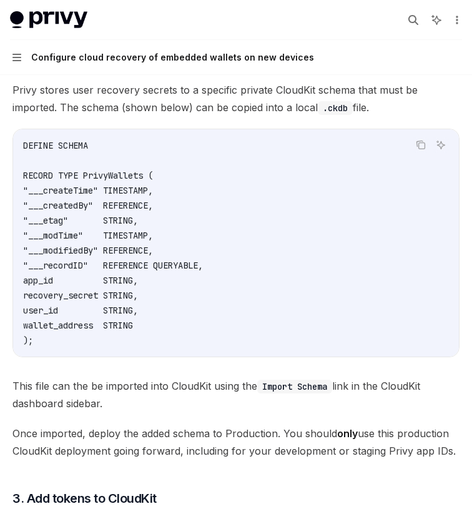
scroll to position [1261, 0]
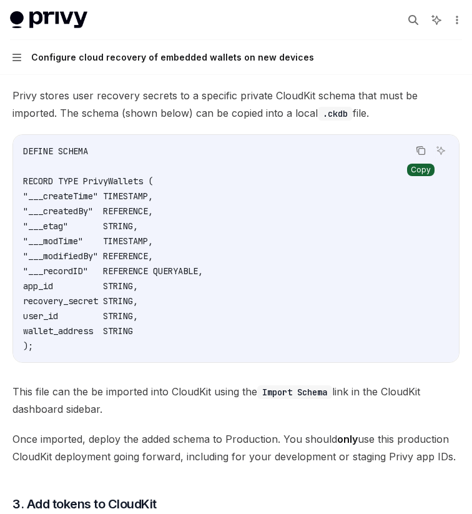
click at [421, 150] on icon "Copy the contents from the code block" at bounding box center [421, 150] width 10 height 10
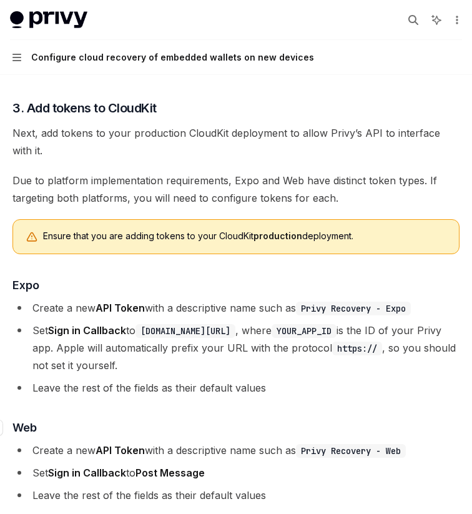
scroll to position [1657, 0]
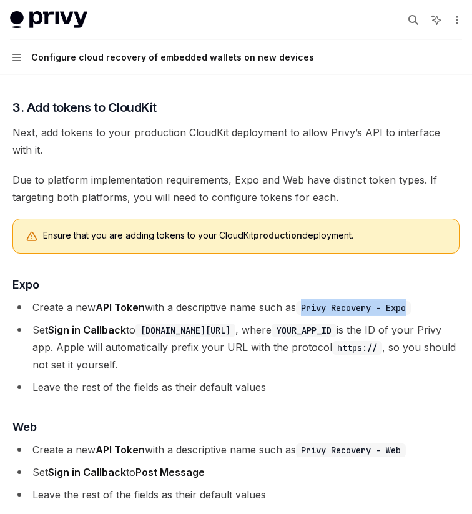
copy code "Privy Recovery - Expo"
drag, startPoint x: 309, startPoint y: 307, endPoint x: 419, endPoint y: 310, distance: 109.9
click at [411, 310] on code "Privy Recovery - Expo" at bounding box center [353, 308] width 115 height 14
drag, startPoint x: 38, startPoint y: 345, endPoint x: 414, endPoint y: 343, distance: 376.4
click at [235, 337] on code "auth.privy.io/api/v1/recovery/oauth/callback_icloud/YOUR_APP_ID/expo_ios" at bounding box center [185, 330] width 100 height 14
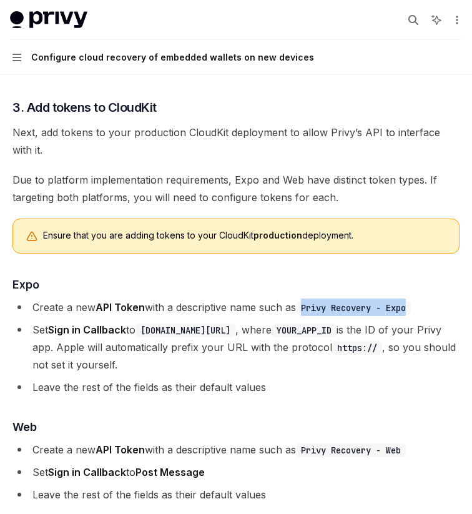
copy code "auth.privy.io/api/v1/recovery/oauth/callback_icloud/YOUR_APP_ID/expo_ios"
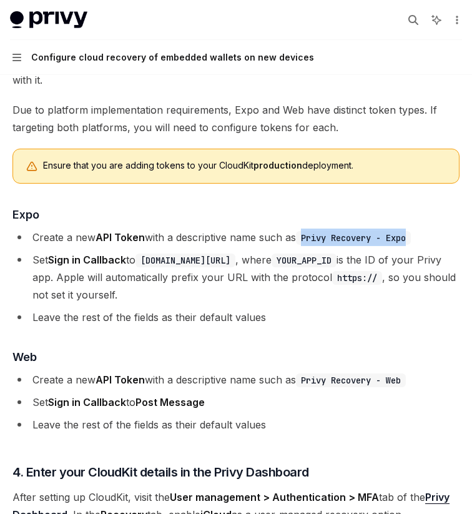
scroll to position [1737, 0]
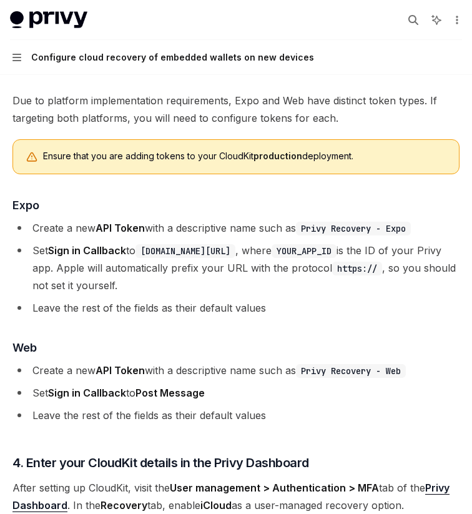
click at [177, 294] on li "Set Sign in Callback to auth.privy.io/api/v1/recovery/oauth/callback_icloud/YOU…" at bounding box center [235, 268] width 447 height 52
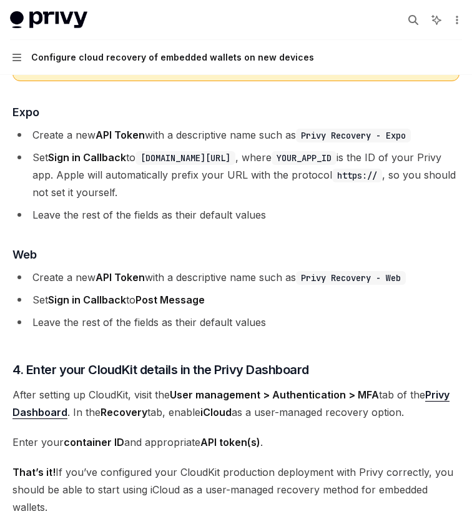
scroll to position [1825, 0]
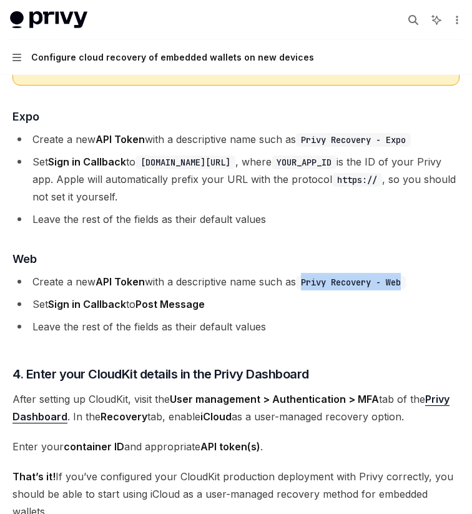
drag, startPoint x: 309, startPoint y: 298, endPoint x: 416, endPoint y: 298, distance: 106.7
click at [406, 289] on code "Privy Recovery - Web" at bounding box center [351, 282] width 110 height 14
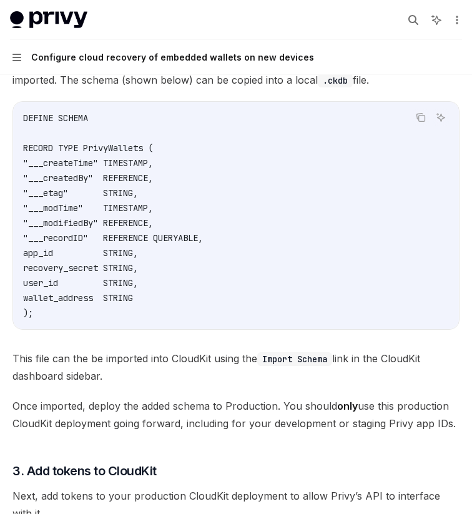
scroll to position [1265, 0]
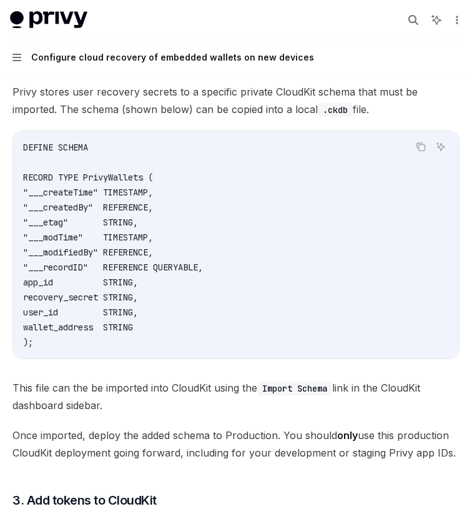
drag, startPoint x: 58, startPoint y: 345, endPoint x: 16, endPoint y: 139, distance: 210.2
click at [16, 139] on div "DEFINE SCHEMA RECORD TYPE PrivyWallets ( "___createTime" TIMESTAMP, "___created…" at bounding box center [236, 244] width 446 height 227
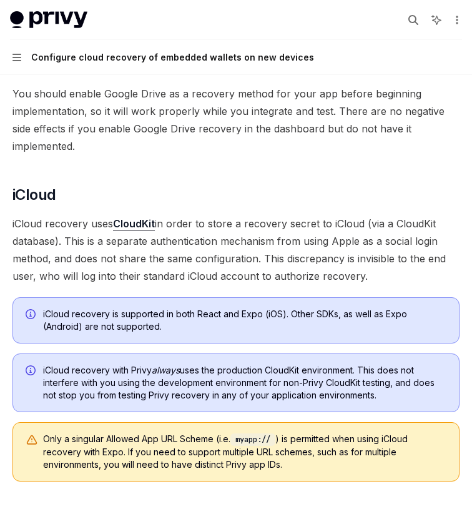
scroll to position [639, 0]
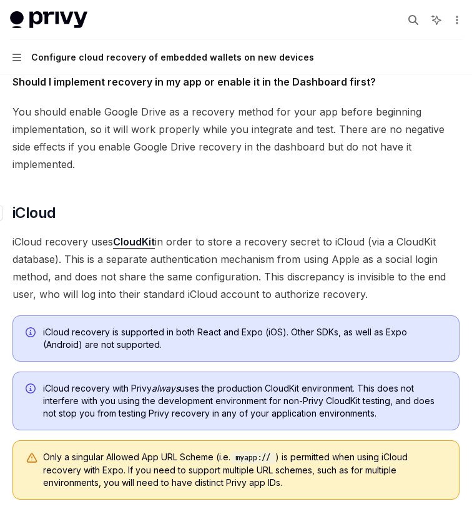
click at [62, 212] on h2 "​ iCloud" at bounding box center [235, 213] width 447 height 20
click at [38, 210] on span "iCloud" at bounding box center [33, 213] width 43 height 20
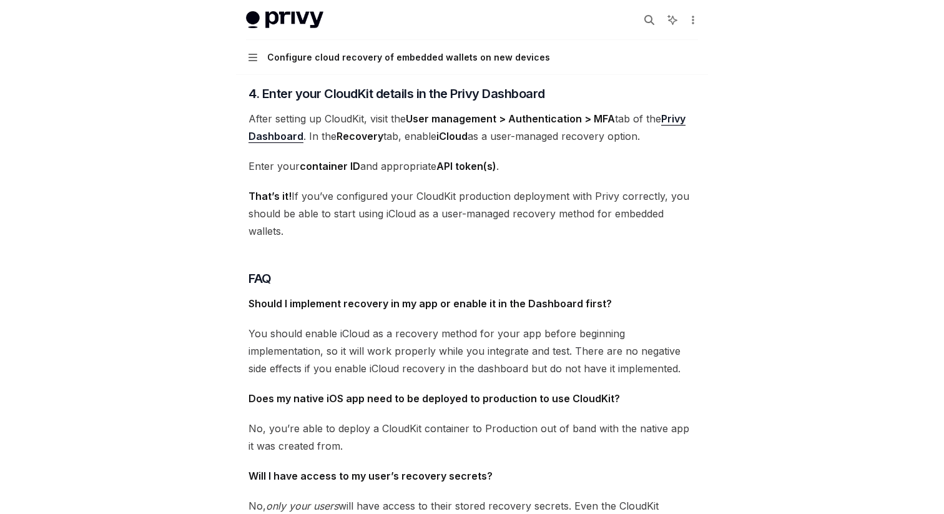
scroll to position [2106, 0]
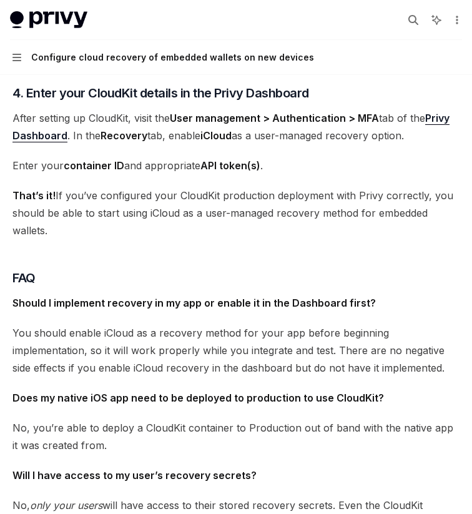
type textarea "*"
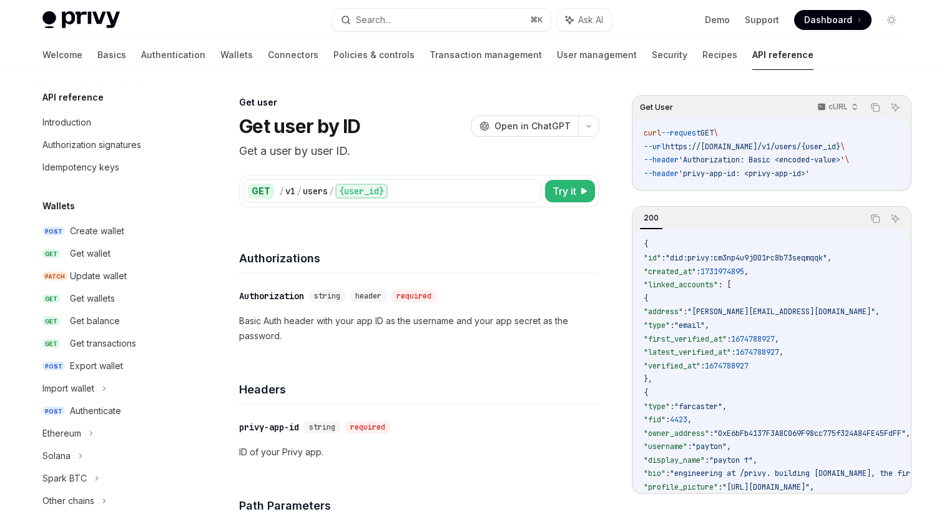
scroll to position [397, 0]
